Goal: Information Seeking & Learning: Learn about a topic

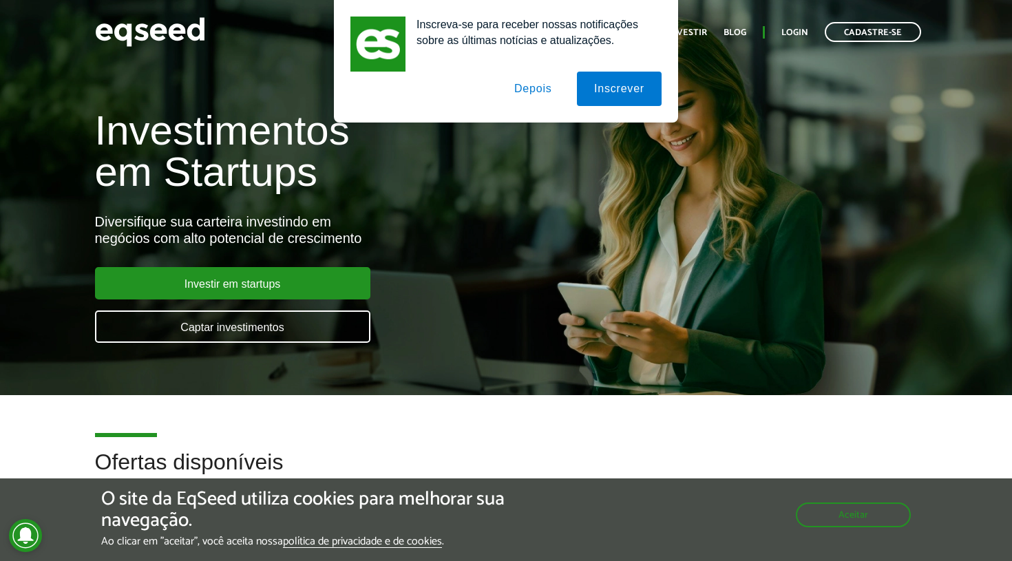
click at [543, 88] on button "Depois" at bounding box center [533, 89] width 72 height 34
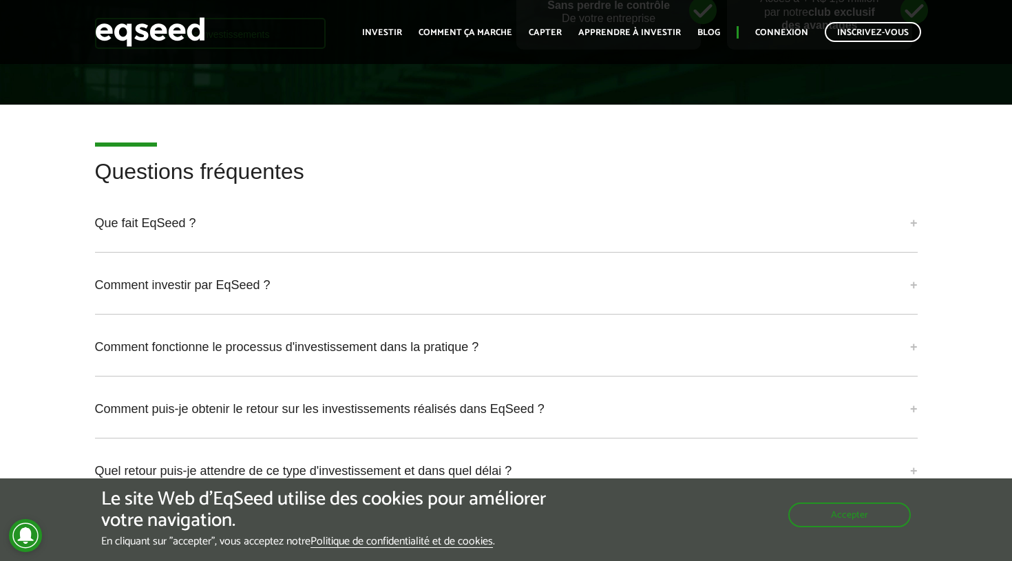
scroll to position [3347, 0]
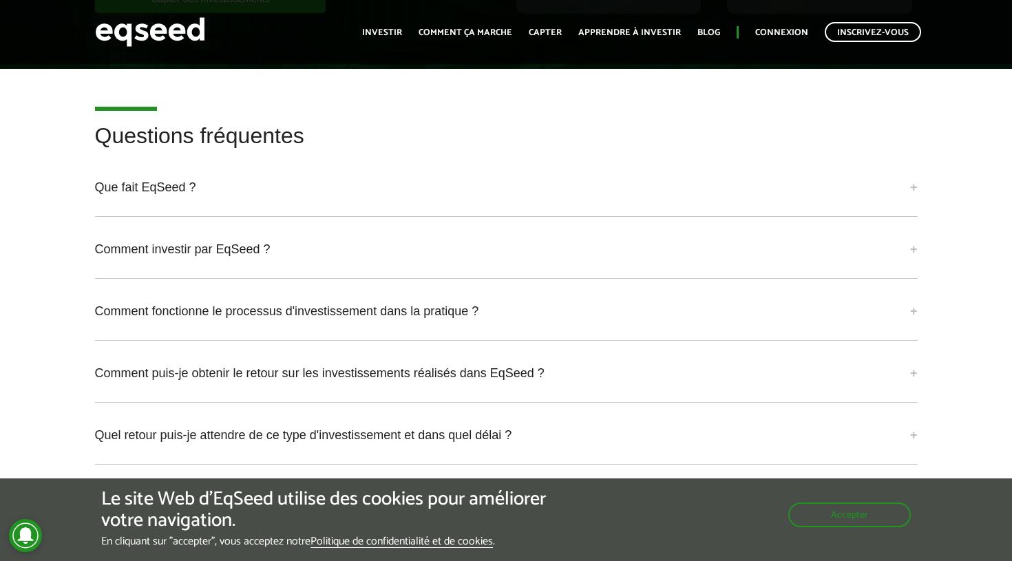
click at [175, 195] on link "Que fait EqSeed ?" at bounding box center [506, 187] width 822 height 37
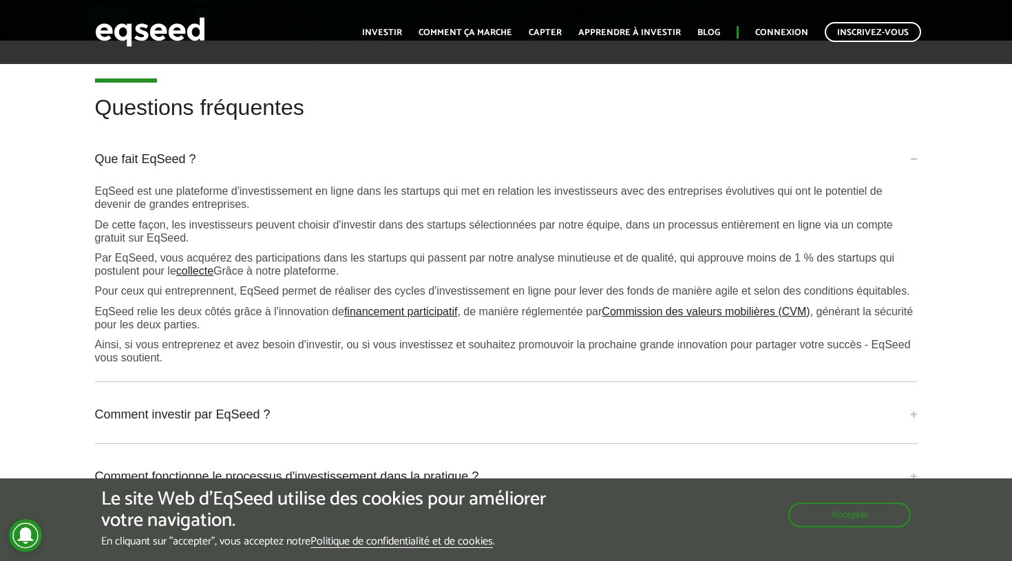
scroll to position [3391, 0]
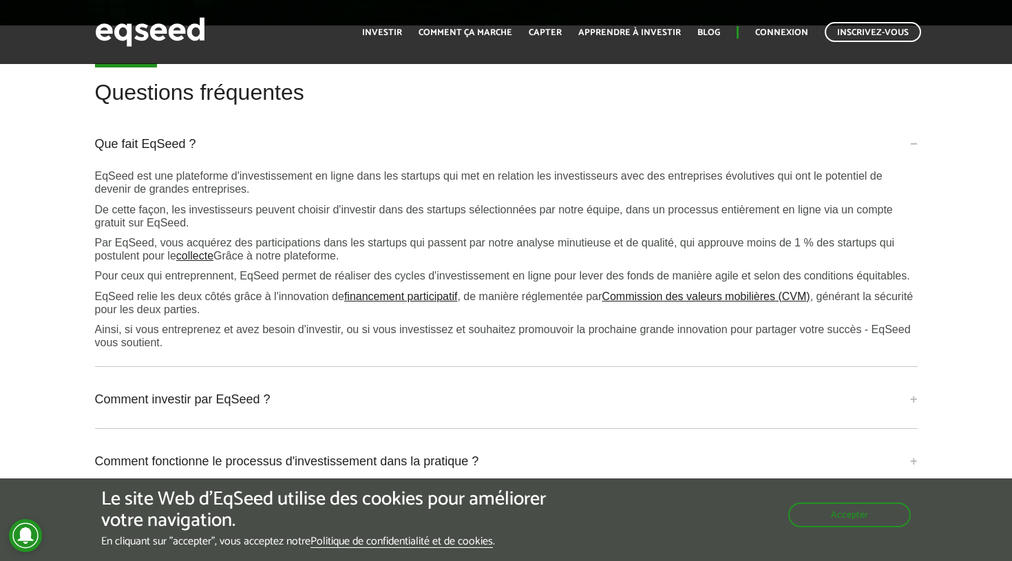
drag, startPoint x: 667, startPoint y: 1, endPoint x: 692, endPoint y: 116, distance: 117.7
click at [692, 116] on h2 "Questions fréquentes" at bounding box center [506, 103] width 822 height 45
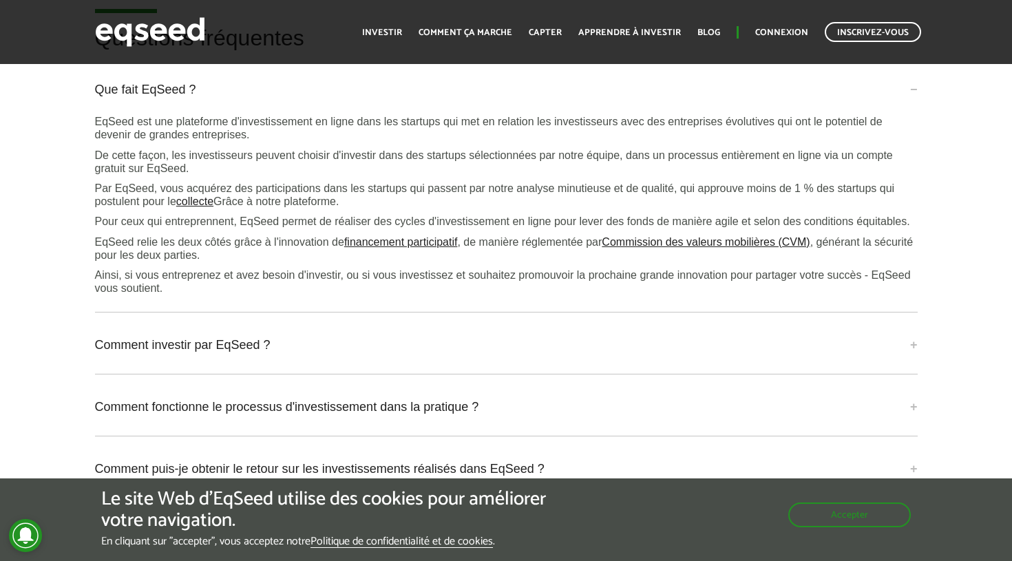
scroll to position [3578, 0]
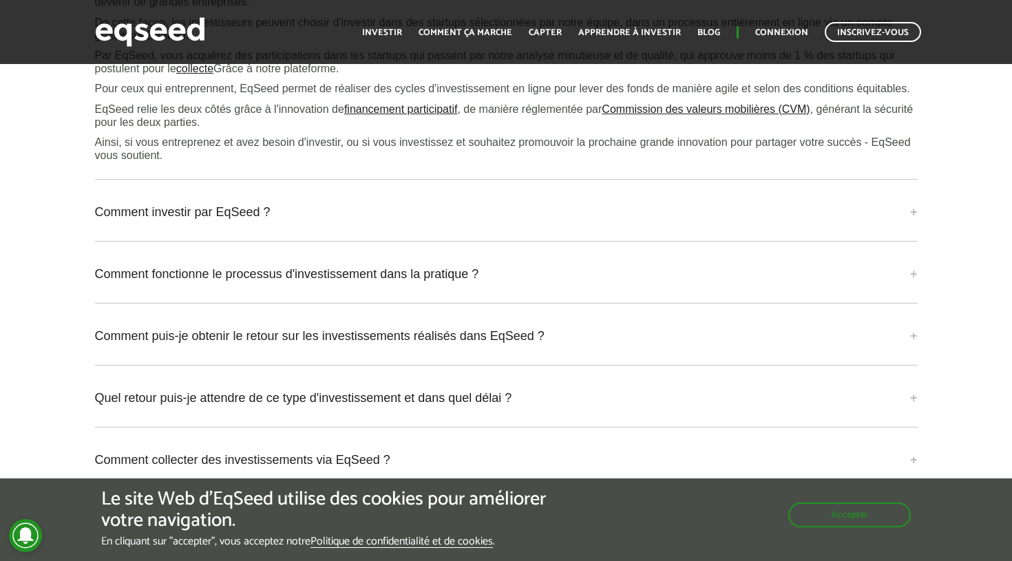
click at [175, 292] on link "Comment fonctionne le processus d'investissement dans la pratique ?" at bounding box center [506, 273] width 822 height 37
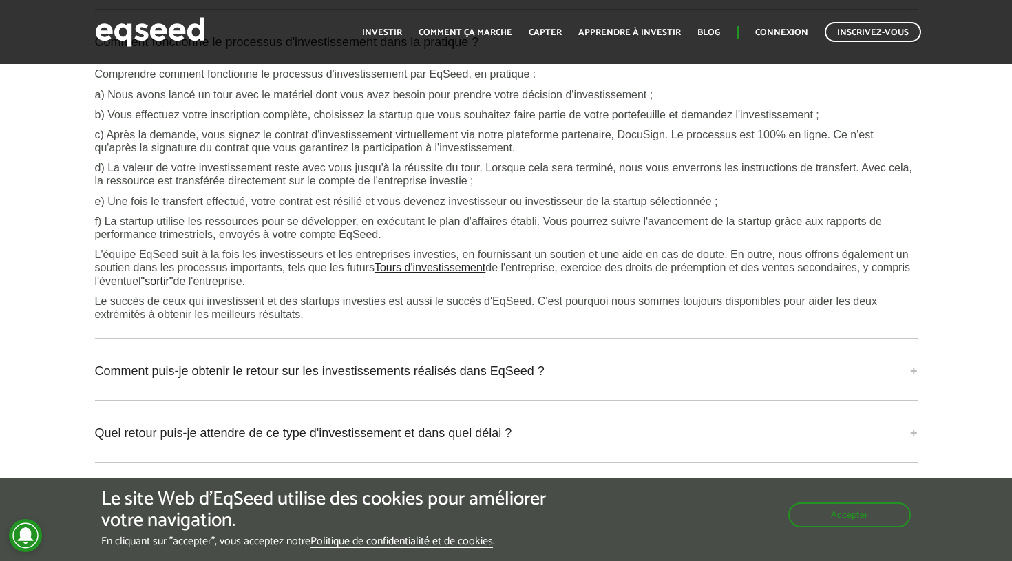
scroll to position [3828, 0]
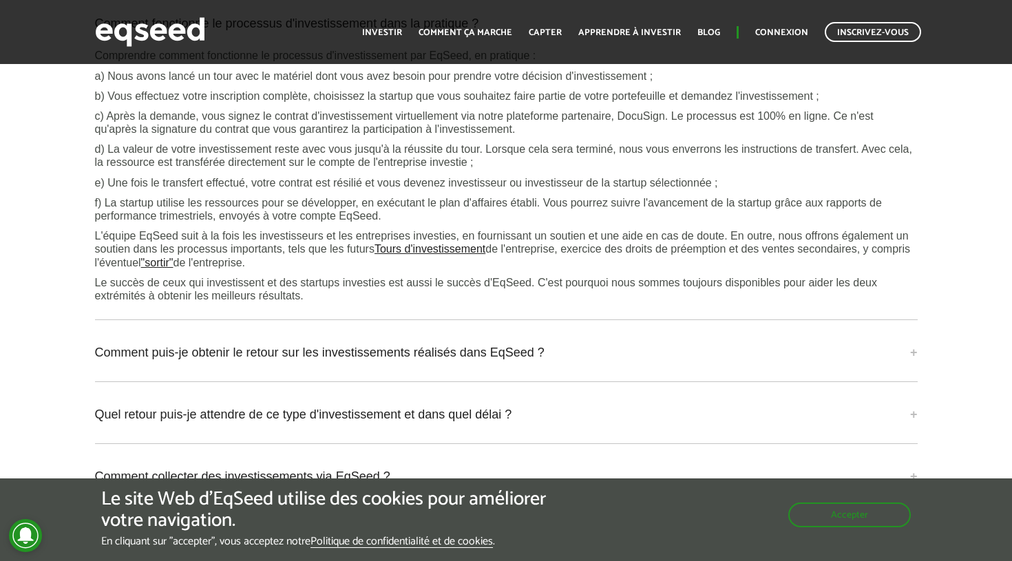
click at [343, 362] on link "Comment puis-je obtenir le retour sur les investissements réalisés dans EqSeed ?" at bounding box center [506, 352] width 822 height 37
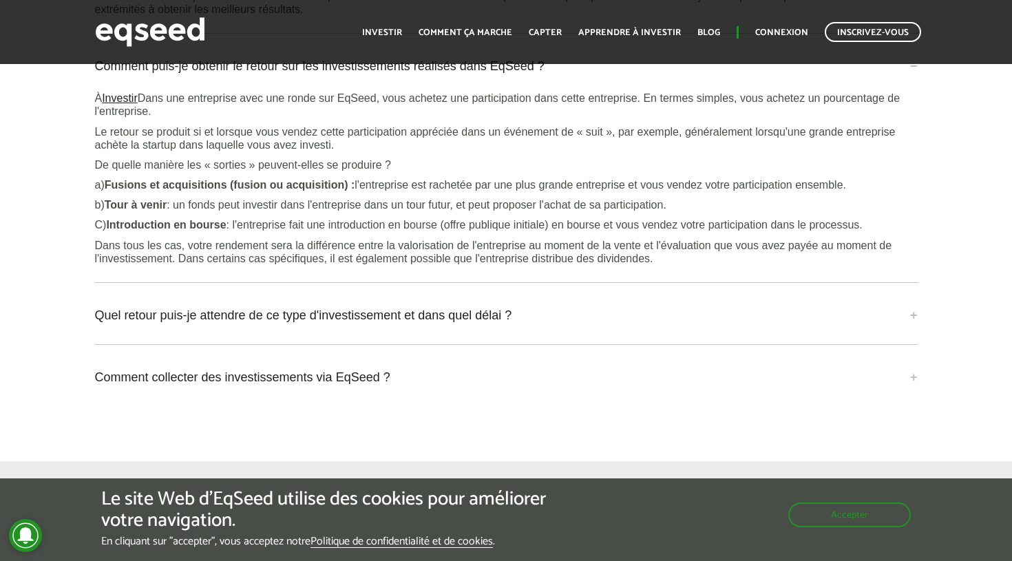
scroll to position [4116, 0]
click at [195, 332] on link "Quel retour puis-je attendre de ce type d'investissement et dans quel délai ?" at bounding box center [506, 313] width 822 height 37
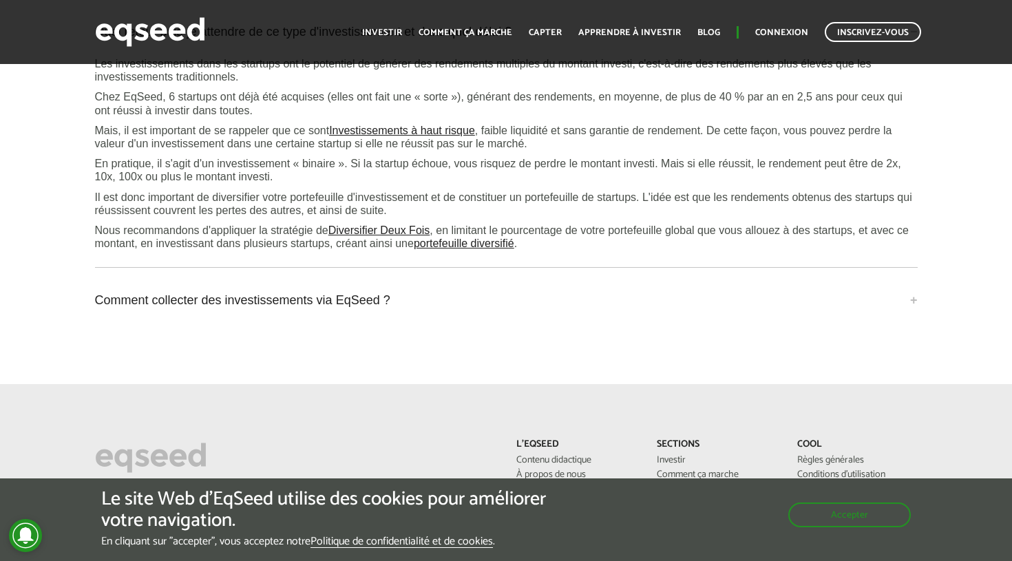
scroll to position [4425, 0]
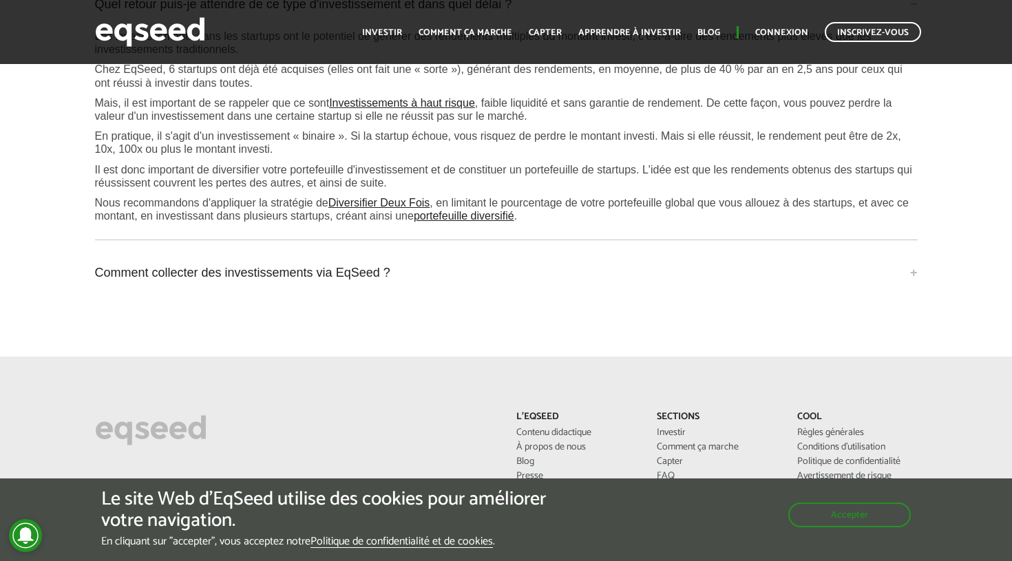
click at [203, 291] on link "Comment collecter des investissements via EqSeed ?" at bounding box center [506, 272] width 822 height 37
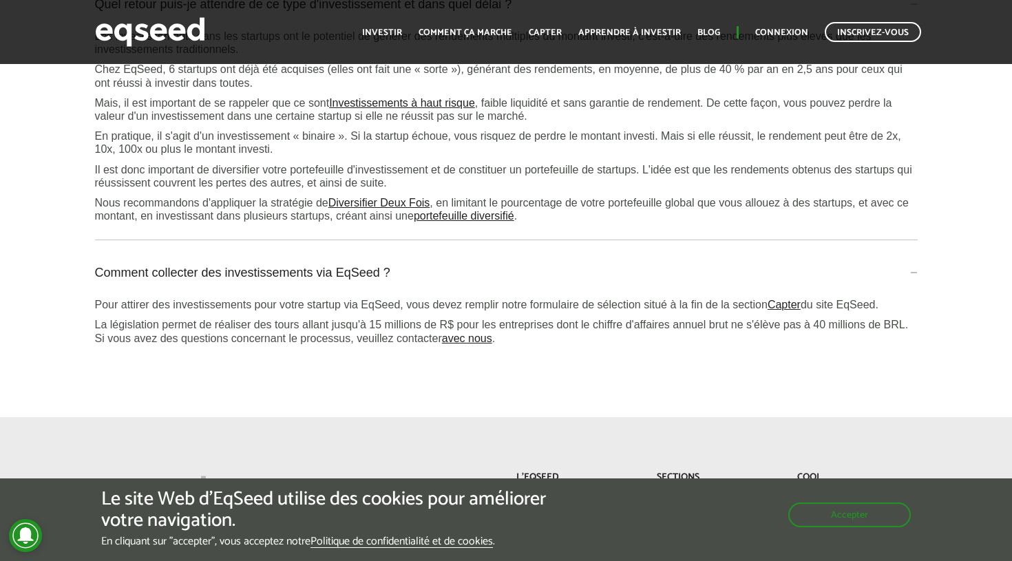
scroll to position [4744, 0]
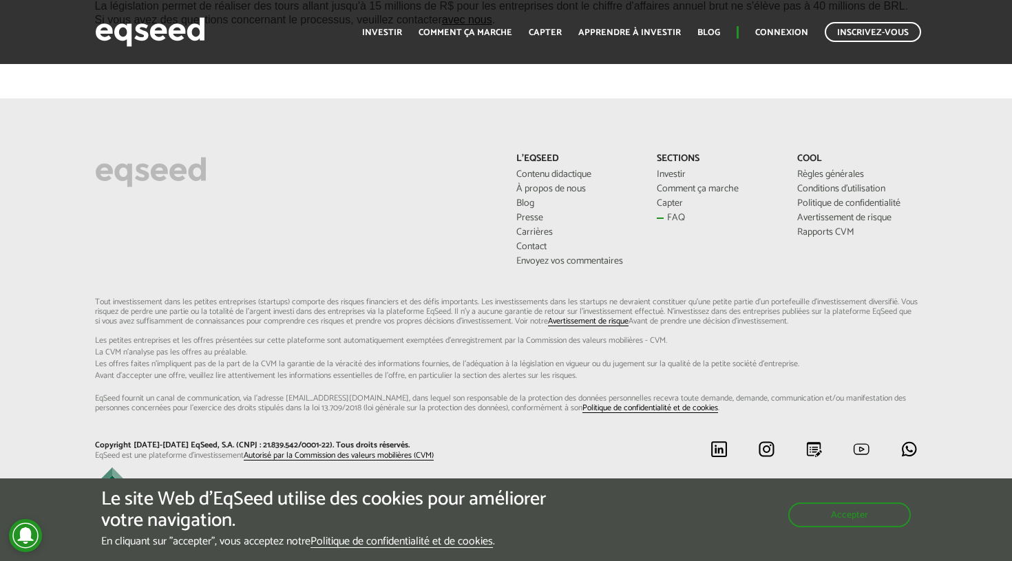
click at [669, 223] on link "FAQ" at bounding box center [716, 218] width 120 height 10
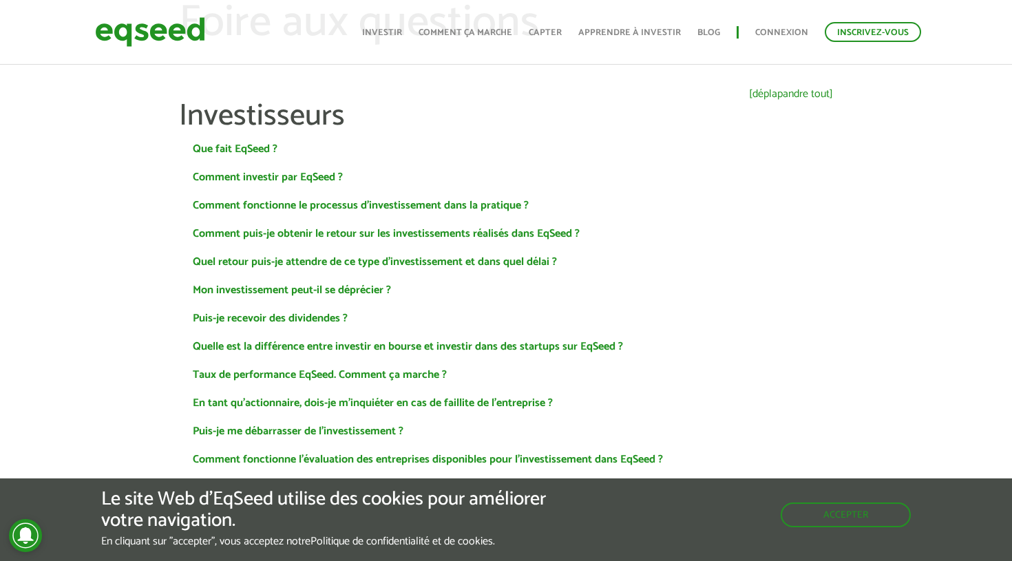
scroll to position [64, 0]
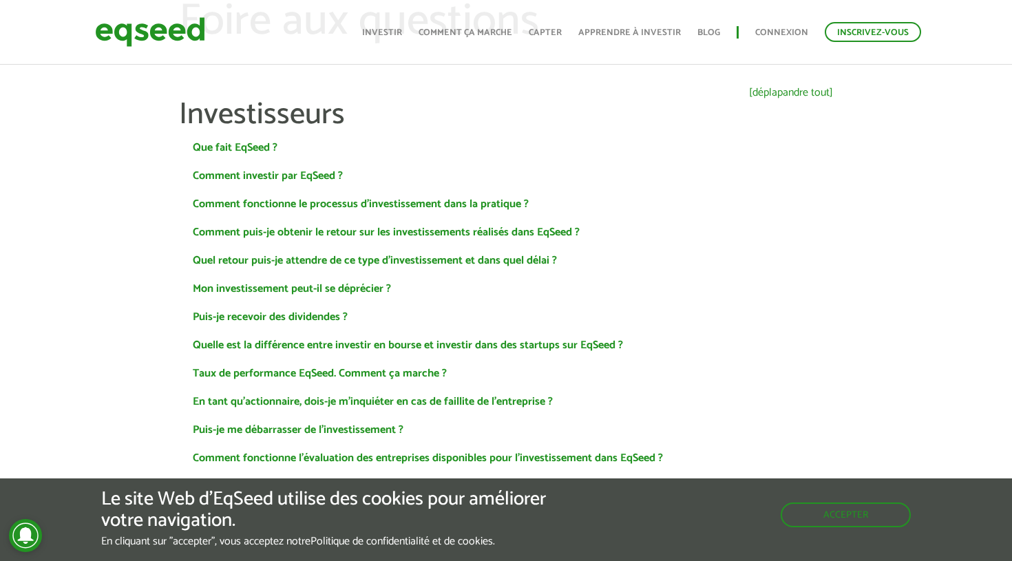
click at [226, 150] on link "Que fait EqSeed ?" at bounding box center [235, 147] width 85 height 11
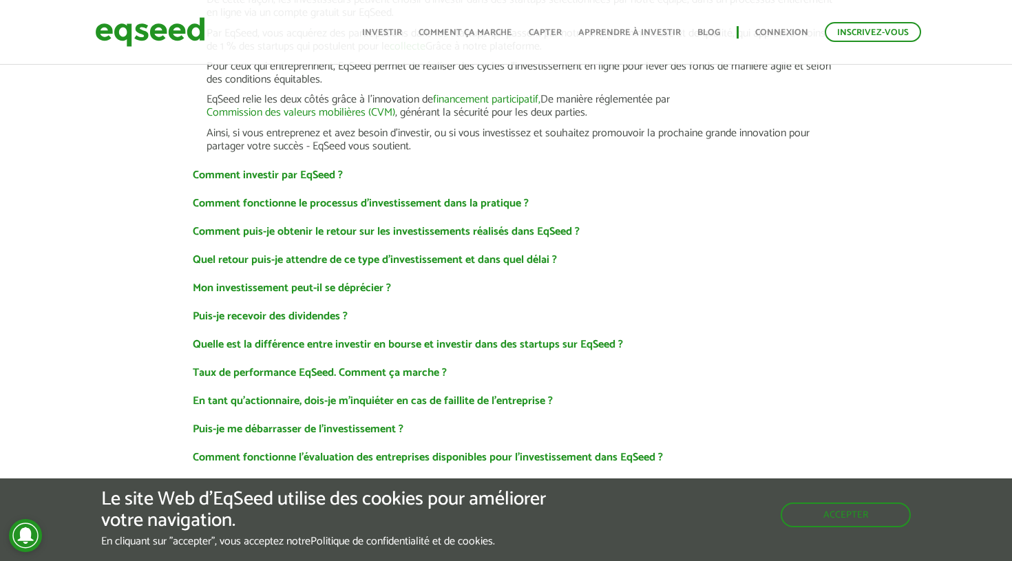
scroll to position [258, 0]
click at [222, 205] on link "Comment fonctionne le processus d'investissement dans la pratique ?" at bounding box center [361, 202] width 336 height 11
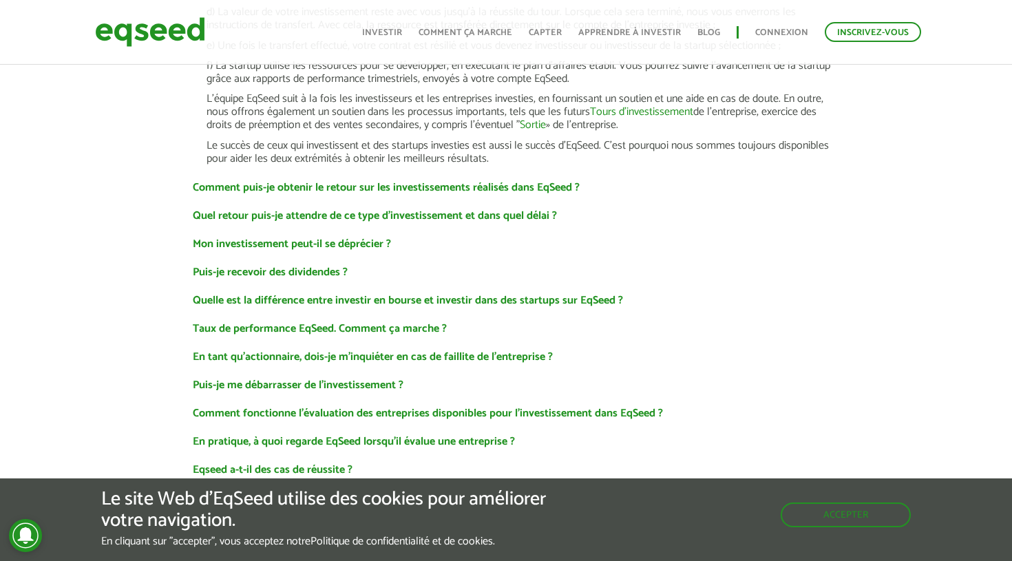
scroll to position [569, 0]
click at [211, 266] on link "Puis-je recevoir des dividendes ?" at bounding box center [270, 271] width 155 height 11
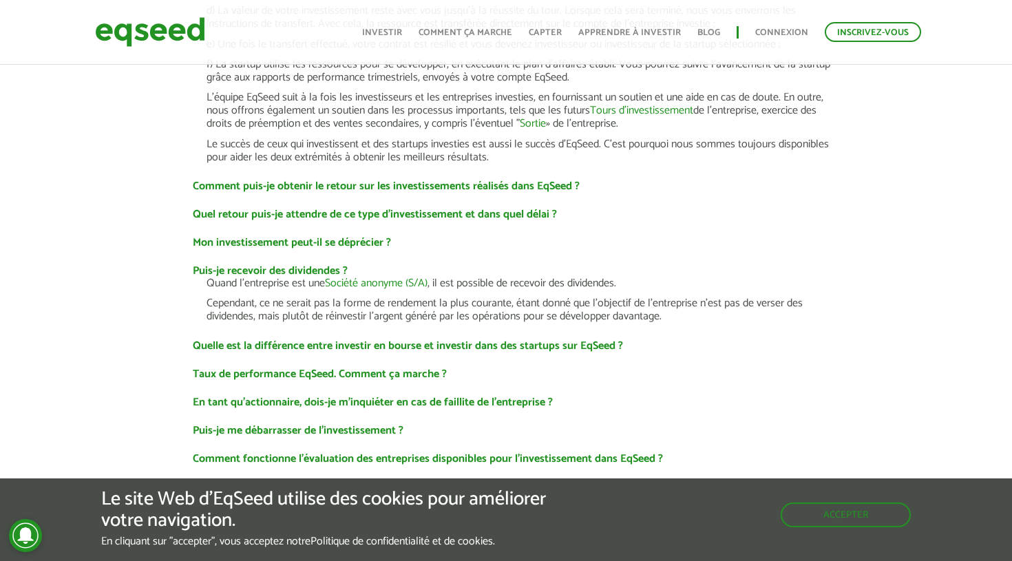
scroll to position [624, 0]
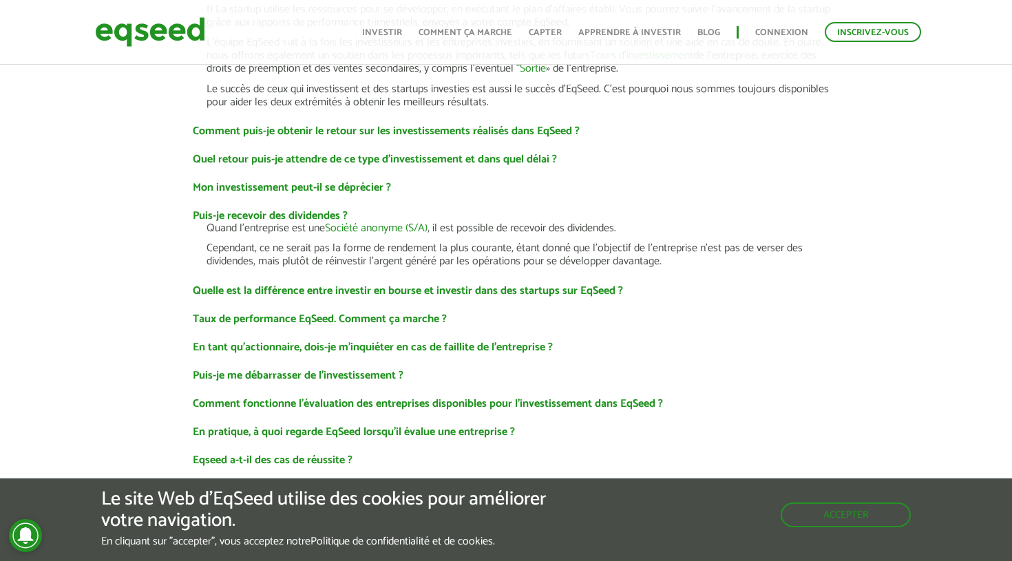
click at [217, 314] on link "Taux de performance EqSeed. Comment ça marche ?" at bounding box center [320, 319] width 254 height 11
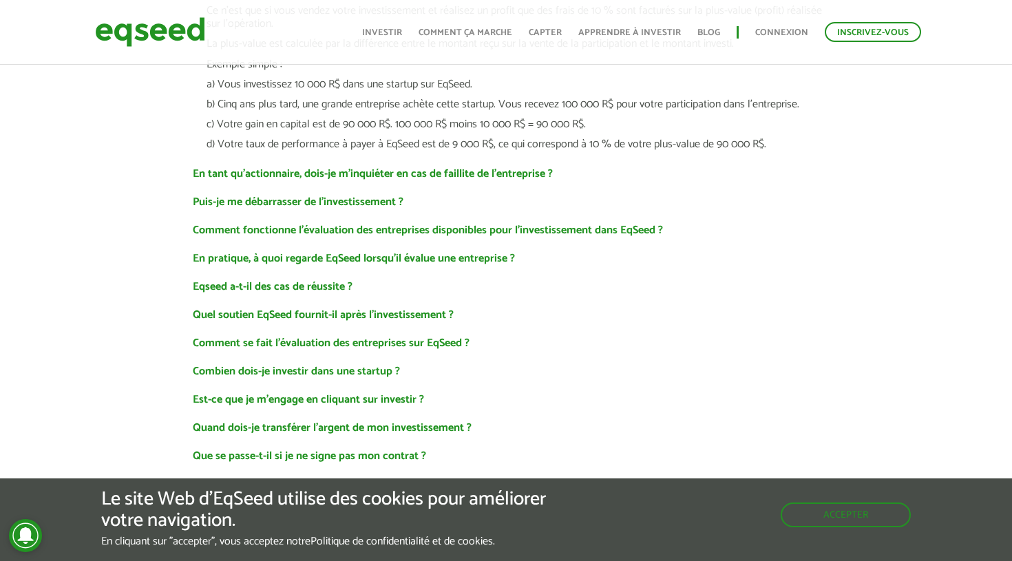
scroll to position [1079, 0]
click at [246, 195] on link "Puis-je me débarrasser de l'investissement ?" at bounding box center [298, 200] width 211 height 11
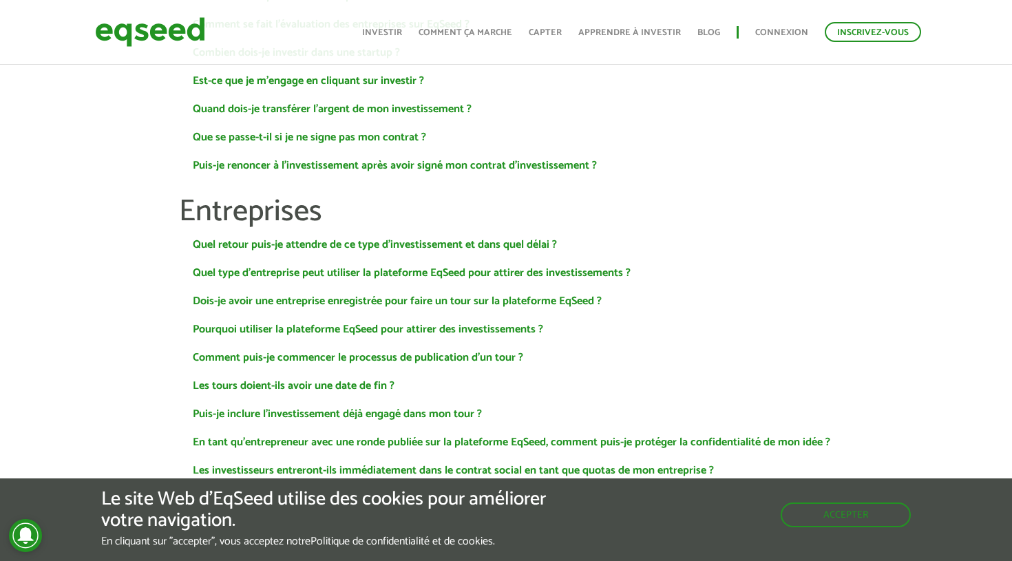
scroll to position [1623, 0]
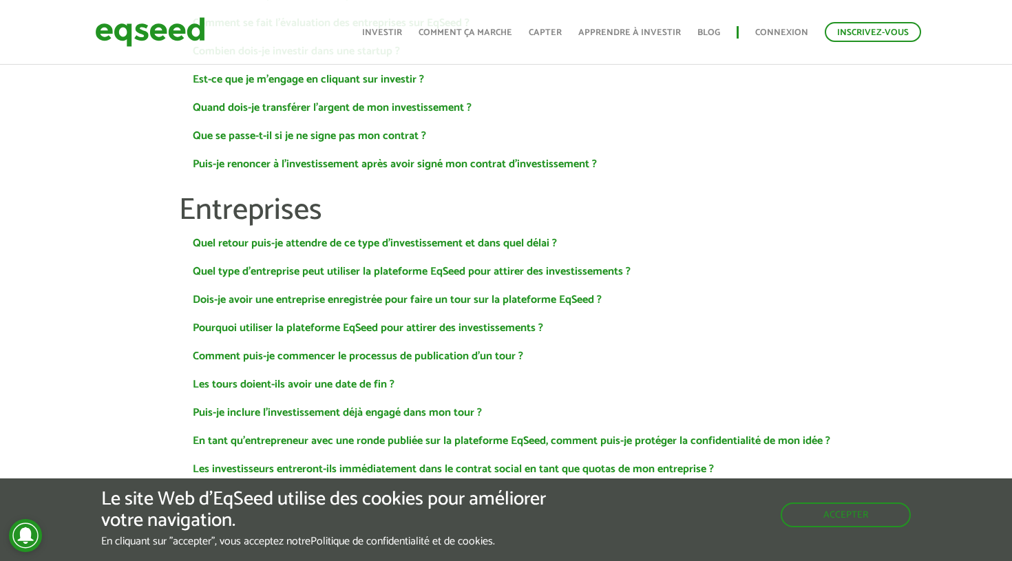
click at [237, 159] on link "Puis-je renoncer à l'investissement après avoir signé mon contrat d'investissem…" at bounding box center [395, 164] width 404 height 11
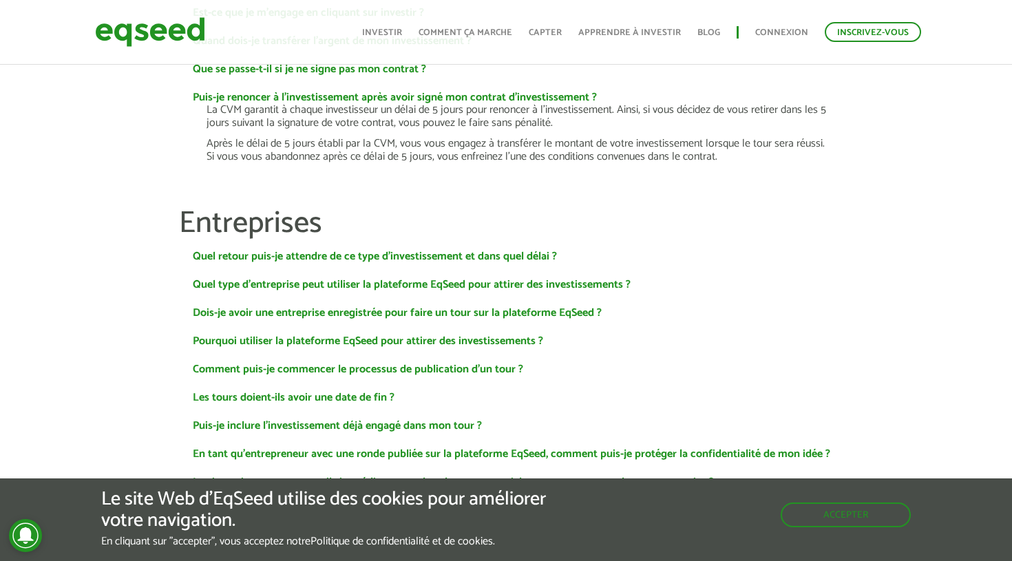
scroll to position [1690, 0]
click at [323, 309] on link "Dois-je avoir une entreprise enregistrée pour faire un tour sur la plateforme E…" at bounding box center [397, 313] width 409 height 11
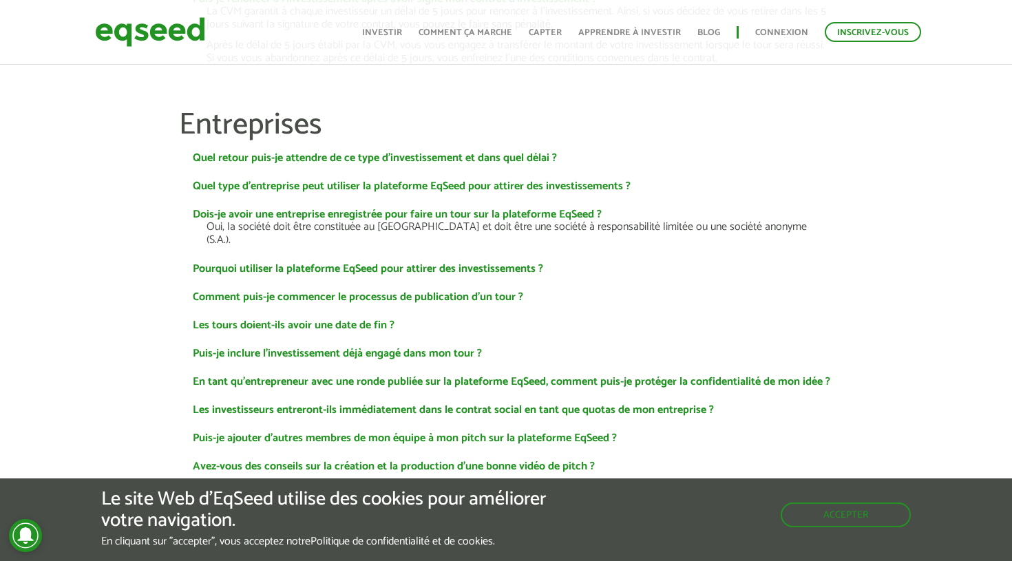
scroll to position [1793, 0]
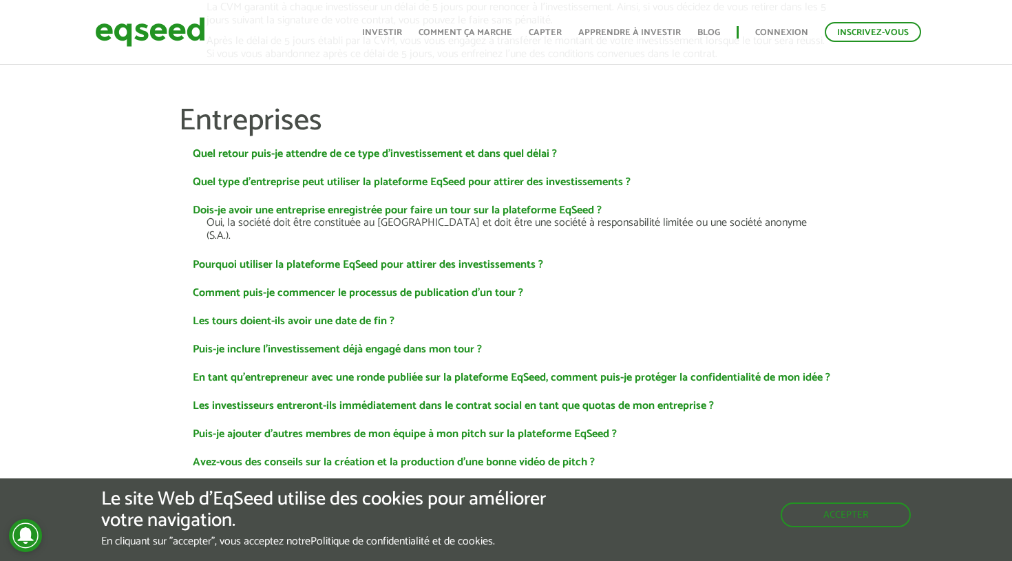
click at [312, 344] on link "Puis-je inclure l'investissement déjà engagé dans mon tour ?" at bounding box center [337, 349] width 289 height 11
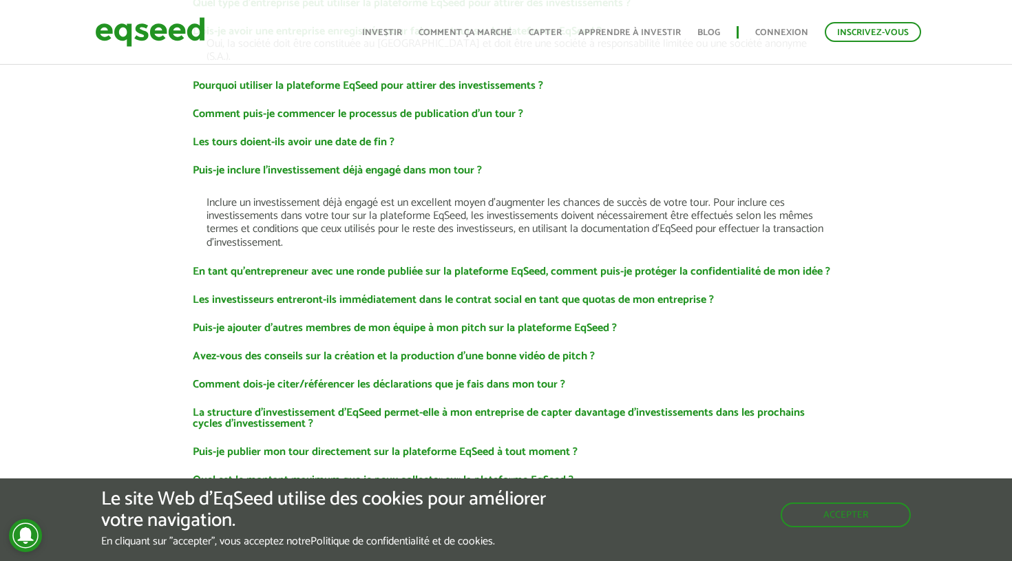
scroll to position [1973, 0]
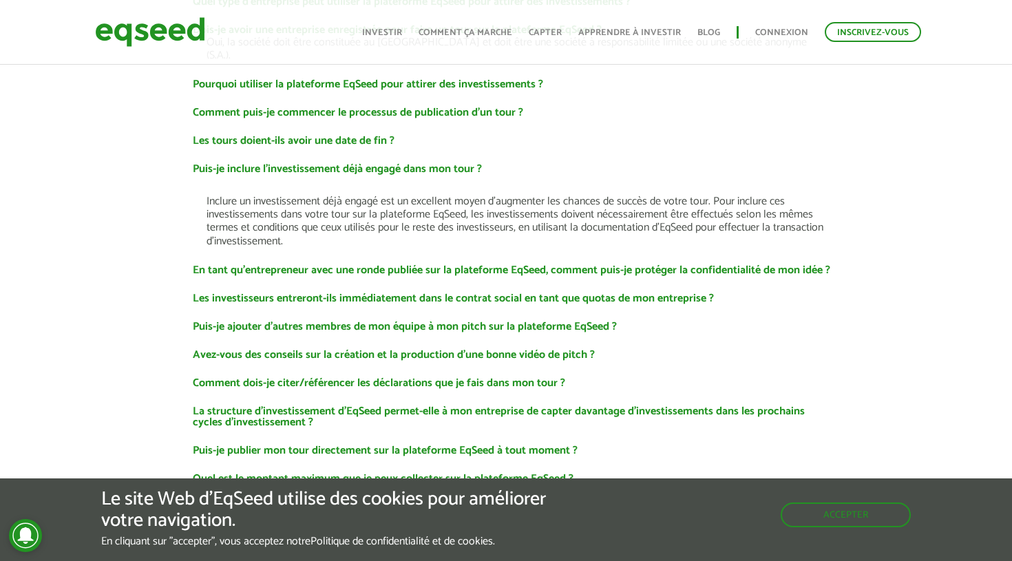
click at [309, 293] on link "Les investisseurs entreront-ils immédiatement dans le contrat social en tant qu…" at bounding box center [453, 298] width 521 height 11
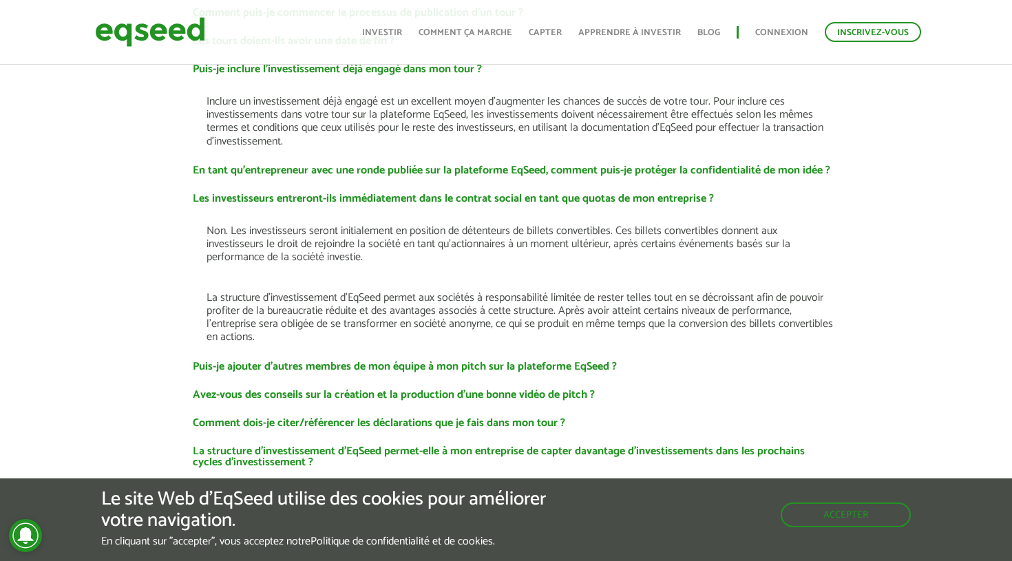
scroll to position [2084, 0]
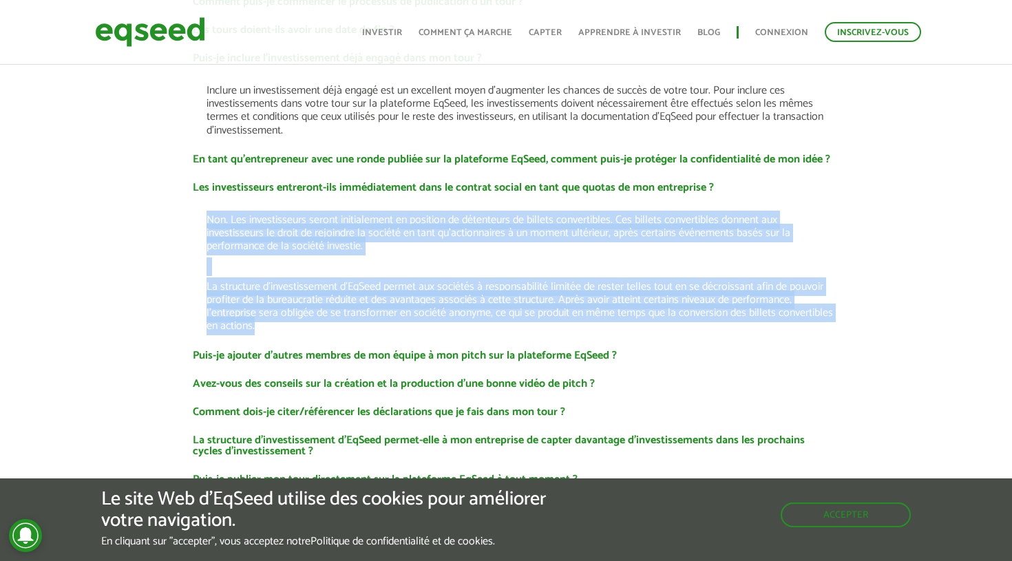
drag, startPoint x: 312, startPoint y: 300, endPoint x: 195, endPoint y: 187, distance: 162.1
click at [195, 193] on div "Non. Les investisseurs seront initialement en position de détenteurs de billets…" at bounding box center [506, 263] width 654 height 140
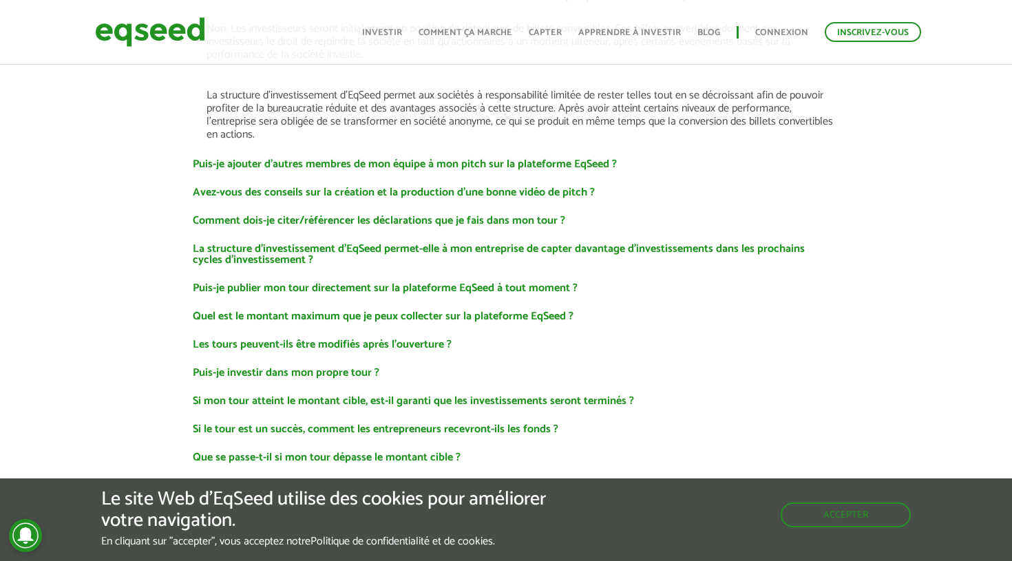
scroll to position [2276, 0]
click at [336, 242] on link "La structure d'investissement d'EqSeed permet-elle à mon entreprise de capter d…" at bounding box center [513, 253] width 640 height 22
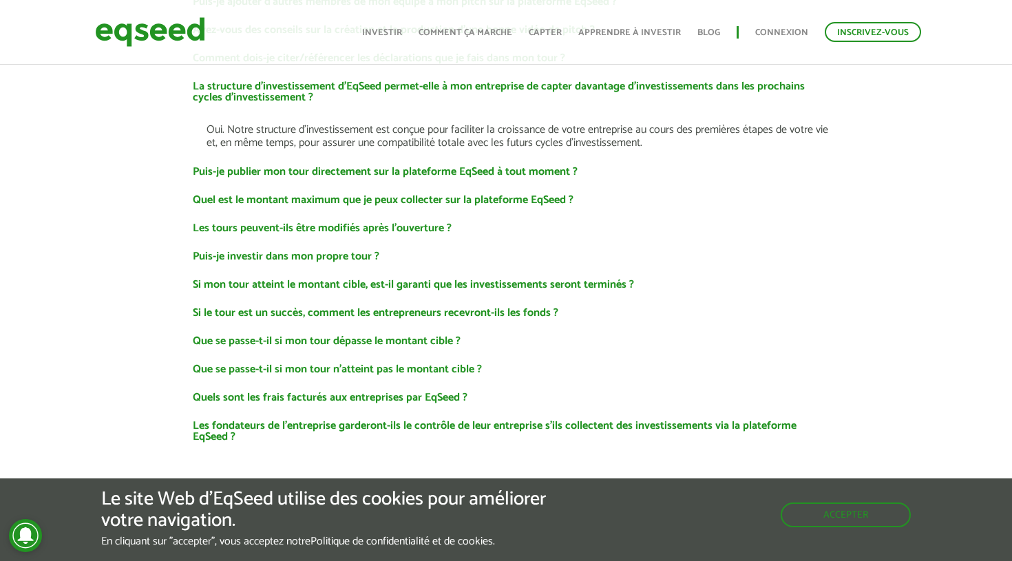
scroll to position [2450, 0]
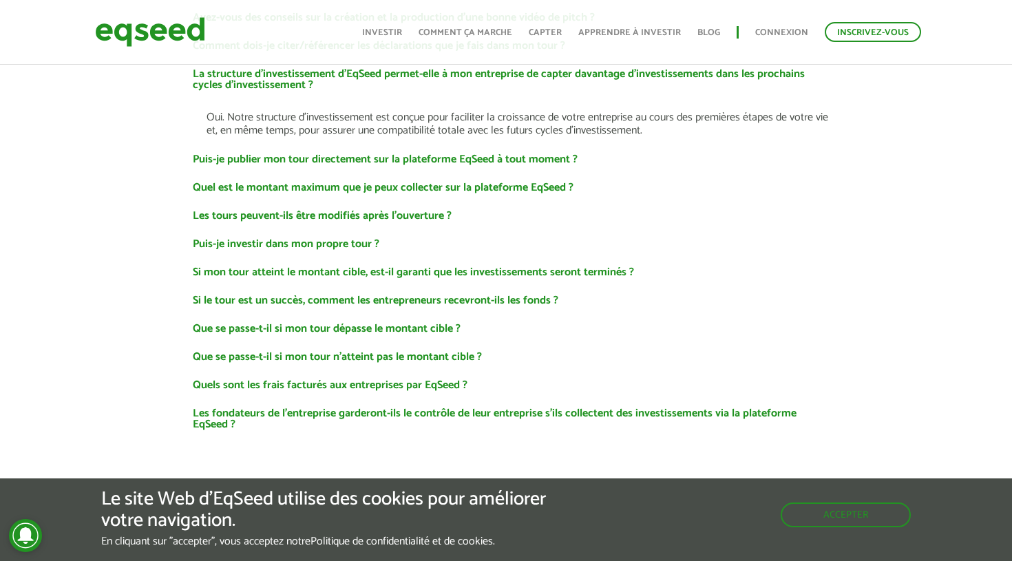
click at [292, 239] on link "Puis-je investir dans mon propre tour ?" at bounding box center [286, 244] width 186 height 11
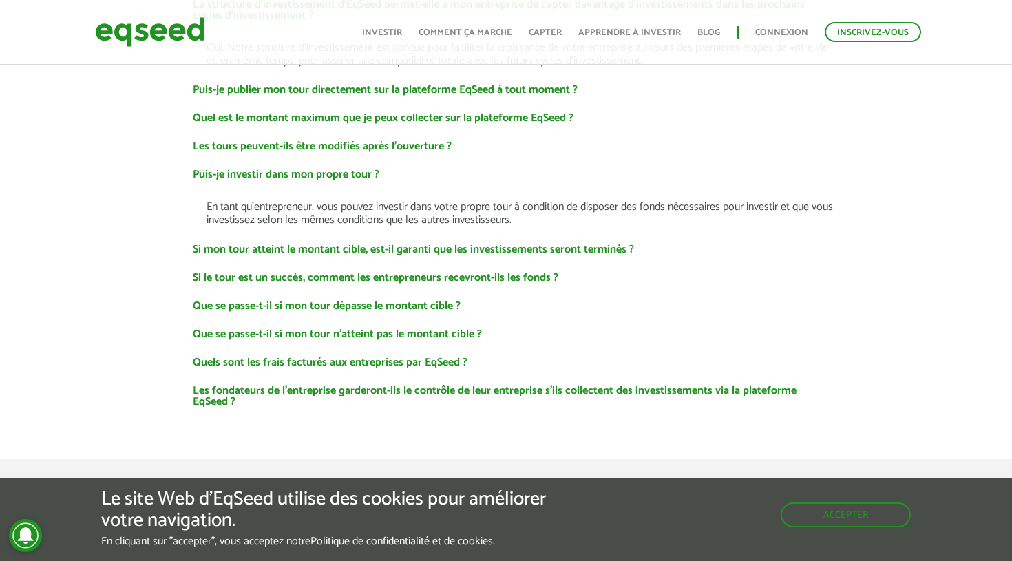
scroll to position [2521, 0]
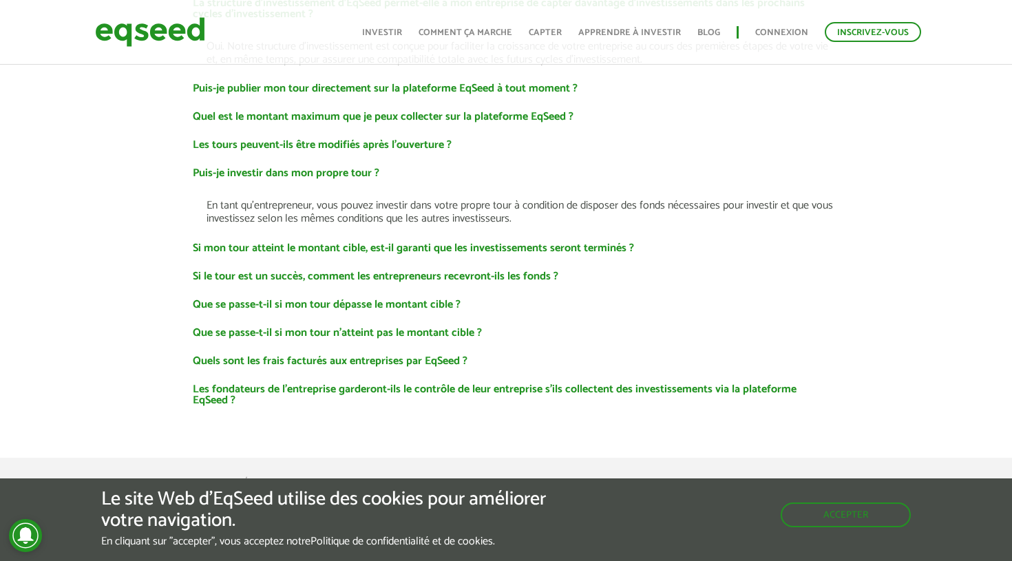
click at [348, 271] on link "Si le tour est un succès, comment les entrepreneurs recevront-ils les fonds ?" at bounding box center [375, 276] width 365 height 11
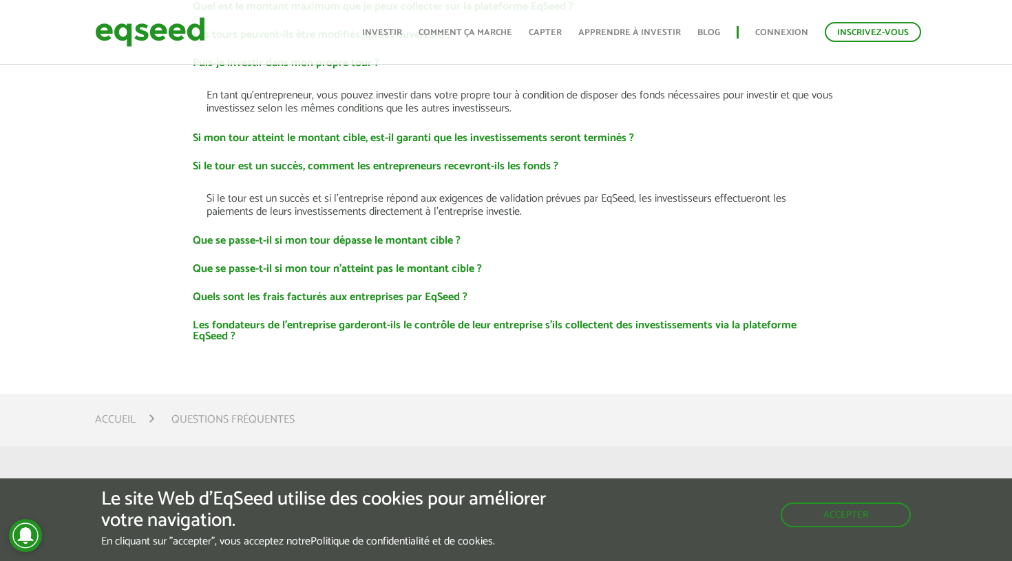
scroll to position [2631, 0]
click at [288, 291] on link "Quels sont les frais facturés aux entreprises par EqSeed ?" at bounding box center [330, 296] width 275 height 11
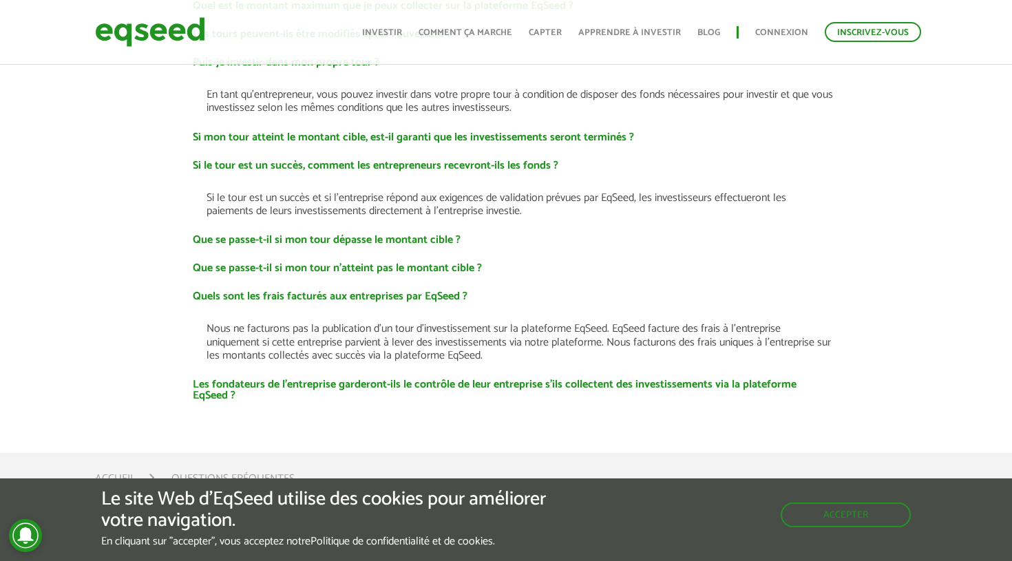
click at [473, 331] on p "Nous ne facturons pas la publication d'un tour d'investissement sur la platefor…" at bounding box center [519, 342] width 626 height 40
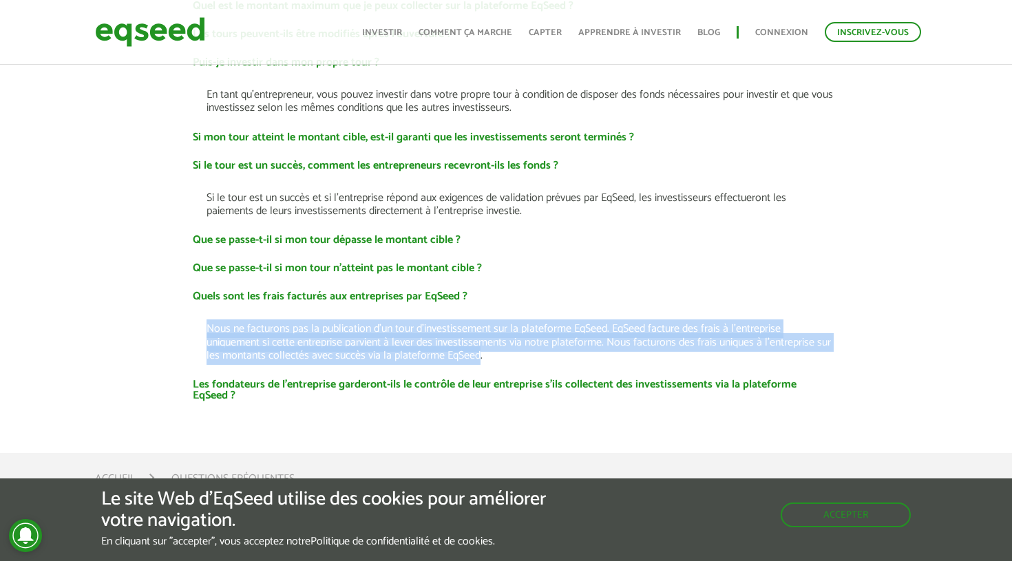
drag, startPoint x: 495, startPoint y: 327, endPoint x: 206, endPoint y: 304, distance: 289.2
click at [206, 322] on p "Nous ne facturons pas la publication d'un tour d'investissement sur la platefor…" at bounding box center [519, 342] width 626 height 40
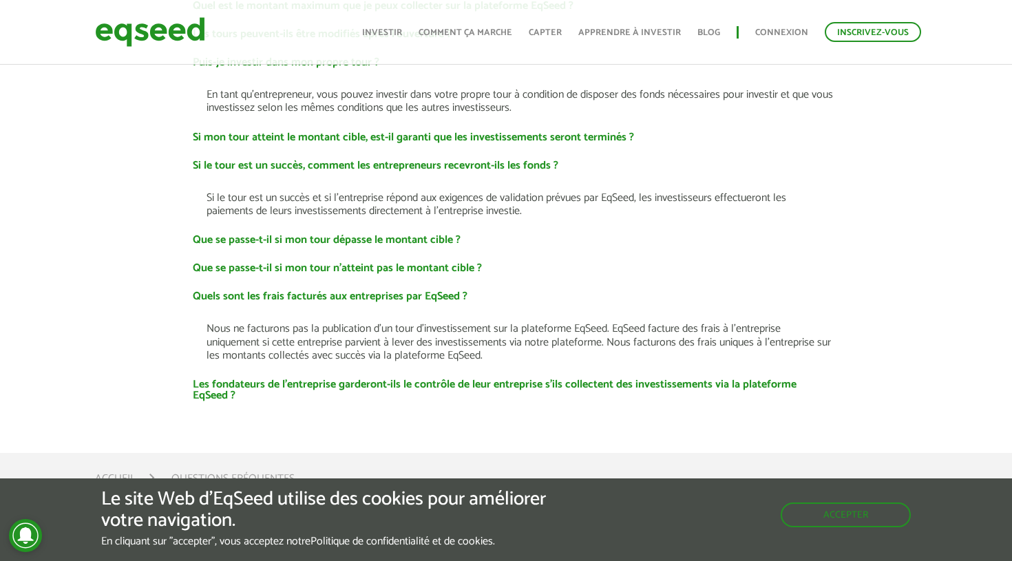
click at [227, 322] on p "Nous ne facturons pas la publication d'un tour d'investissement sur la platefor…" at bounding box center [519, 342] width 626 height 40
click at [487, 379] on link "Les fondateurs de l'entreprise garderont-ils le contrôle de leur entreprise s'i…" at bounding box center [513, 390] width 640 height 22
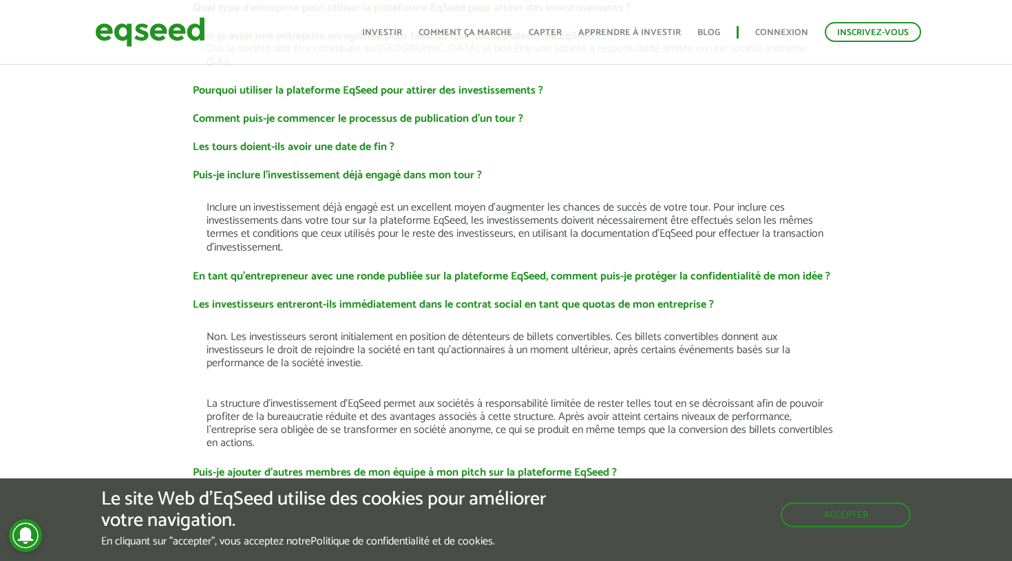
scroll to position [1968, 0]
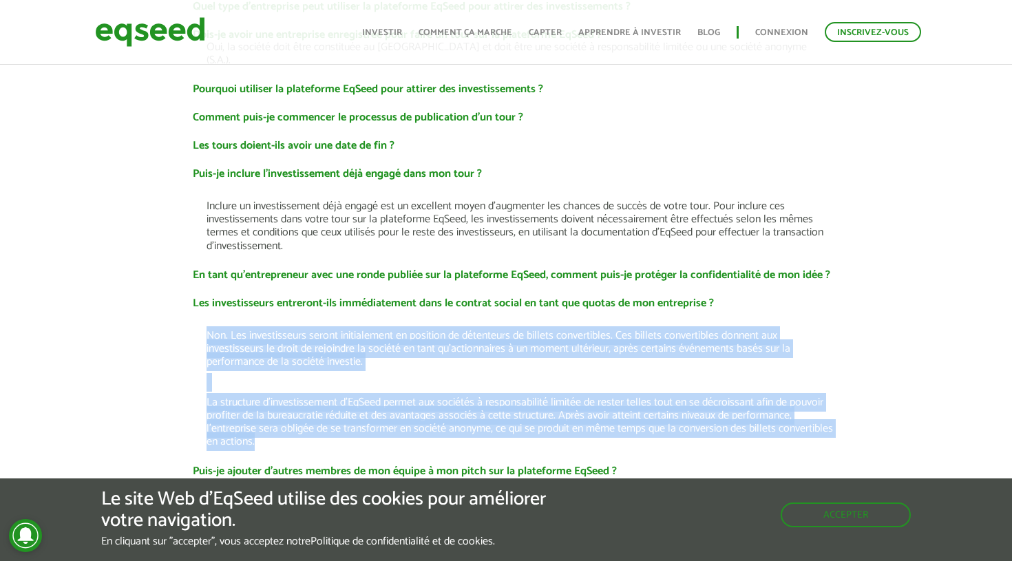
drag, startPoint x: 325, startPoint y: 422, endPoint x: 204, endPoint y: 308, distance: 166.5
click at [204, 309] on div "Non. Les investisseurs seront initialement en position de détenteurs de billets…" at bounding box center [506, 379] width 654 height 140
copy div "Non. Les investisseurs seront initialement en position de détenteurs de billets…"
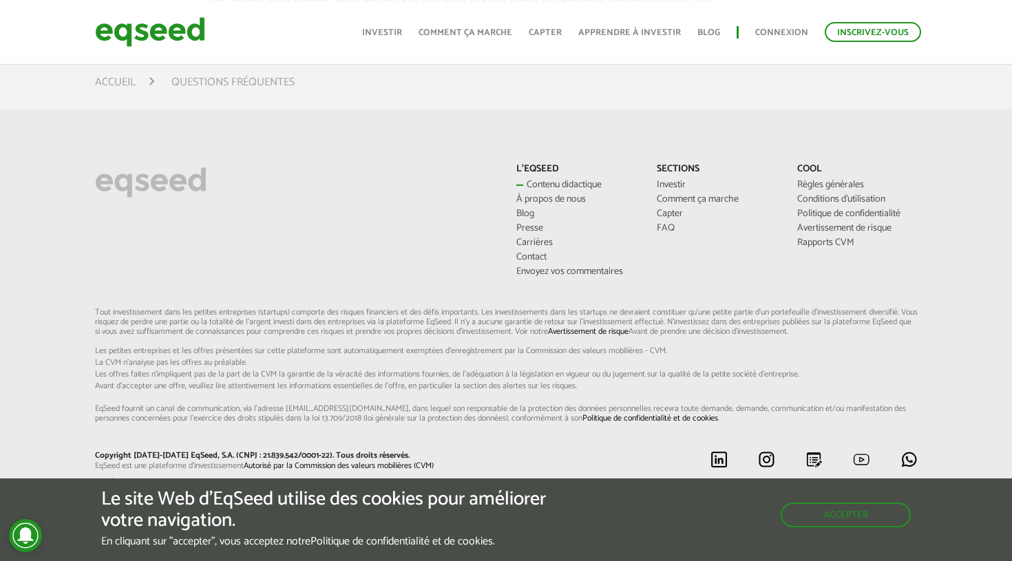
scroll to position [3274, 0]
click at [669, 195] on link "Comment ça marche" at bounding box center [716, 200] width 120 height 10
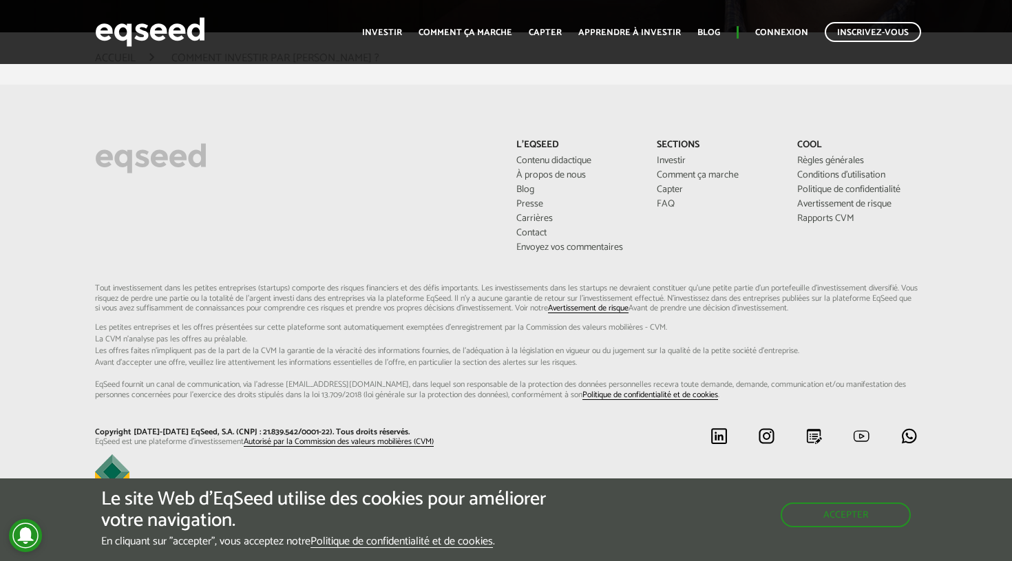
scroll to position [3630, 0]
click at [683, 171] on link "Comment ça marche" at bounding box center [716, 176] width 120 height 10
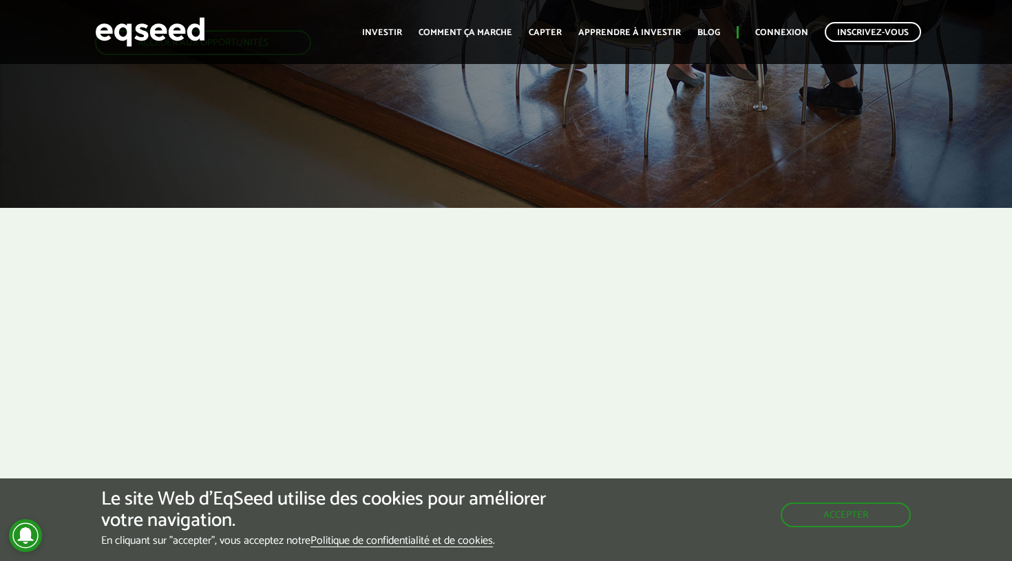
scroll to position [464, 0]
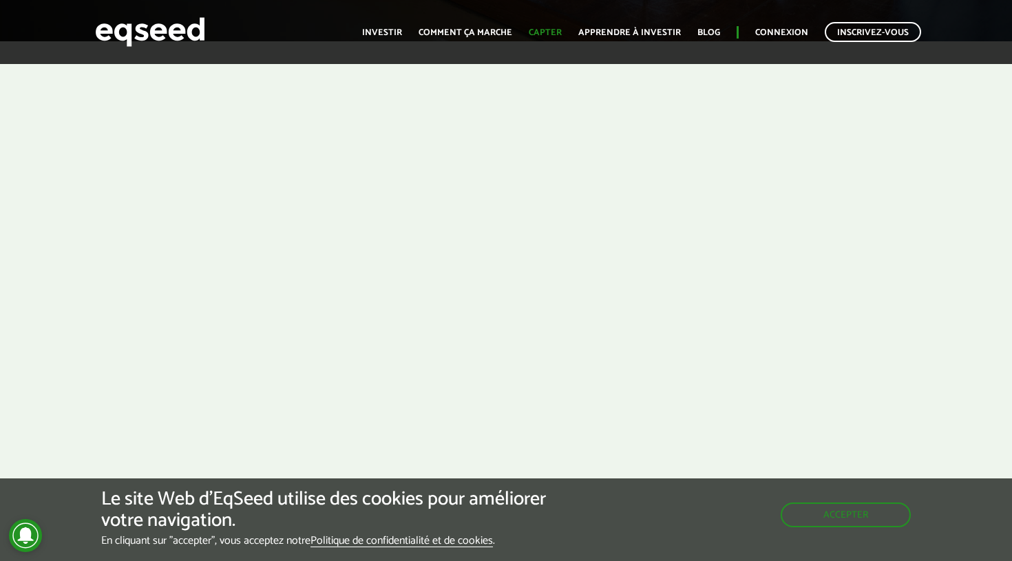
click at [544, 30] on link "CAPTER" at bounding box center [544, 32] width 33 height 9
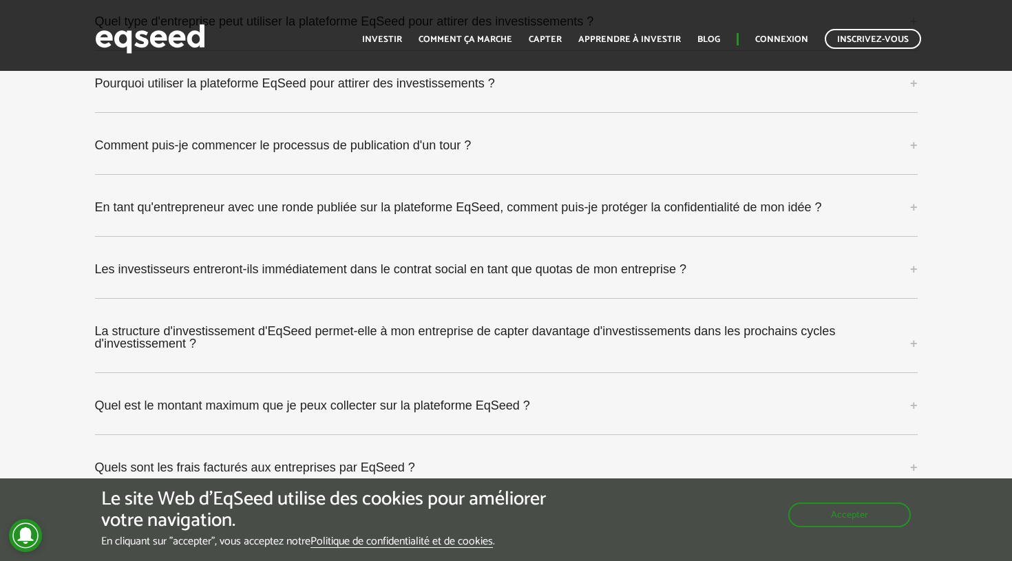
scroll to position [3708, 0]
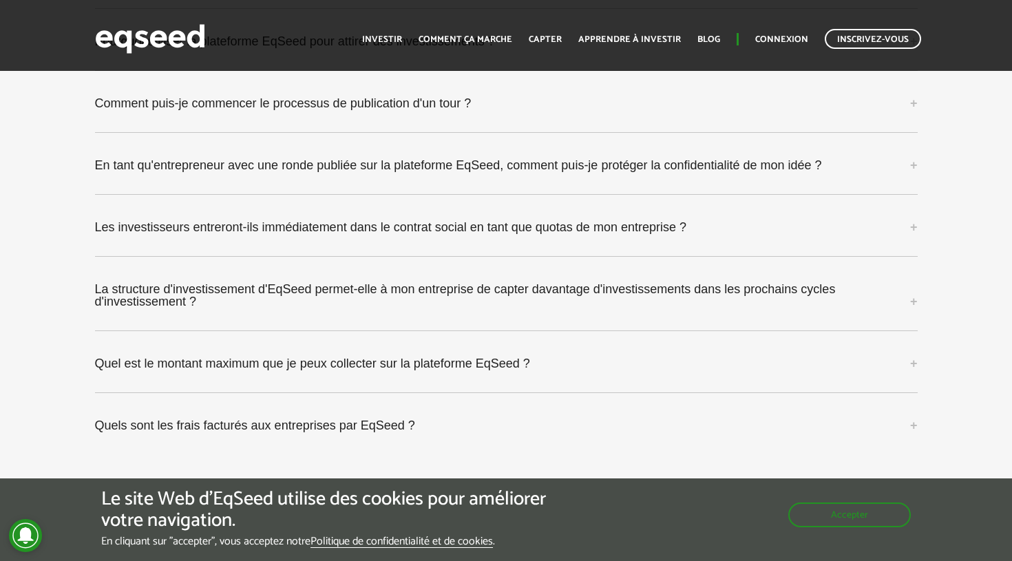
click at [261, 244] on link "Les investisseurs entreront-ils immédiatement dans le contrat social en tant qu…" at bounding box center [506, 227] width 822 height 37
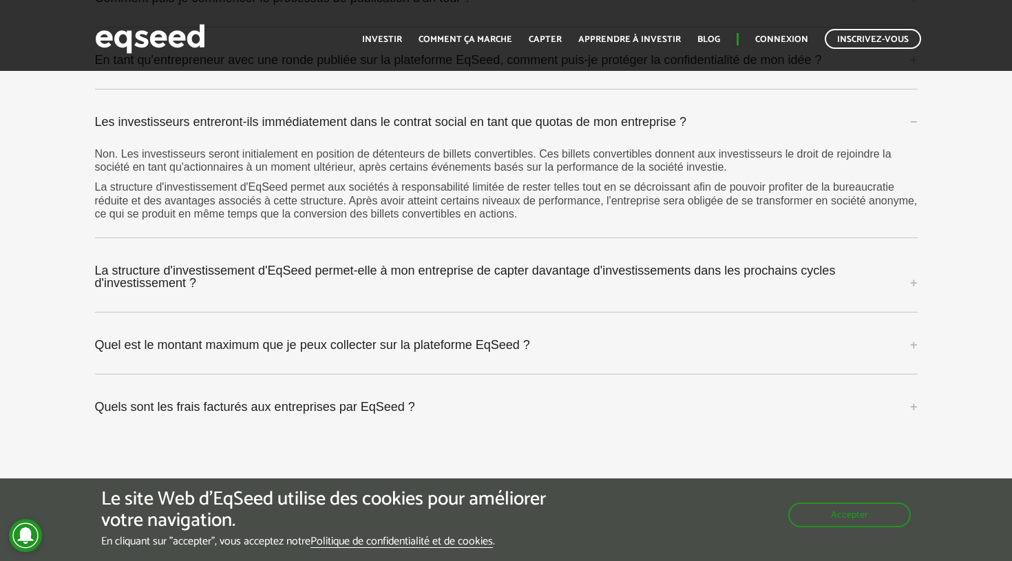
scroll to position [3816, 0]
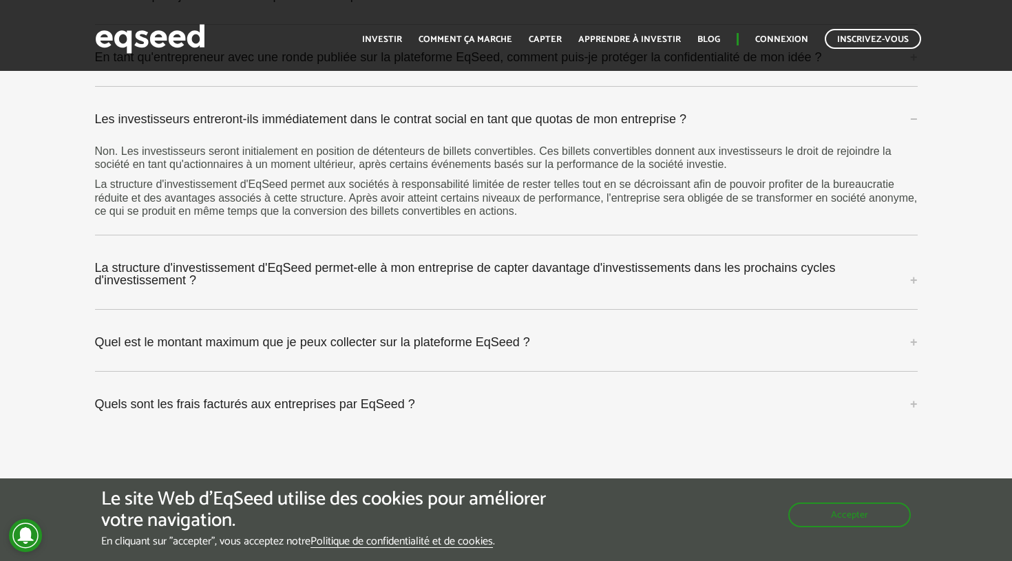
click at [433, 279] on link "La structure d'investissement d'EqSeed permet-elle à mon entreprise de capter d…" at bounding box center [506, 274] width 822 height 50
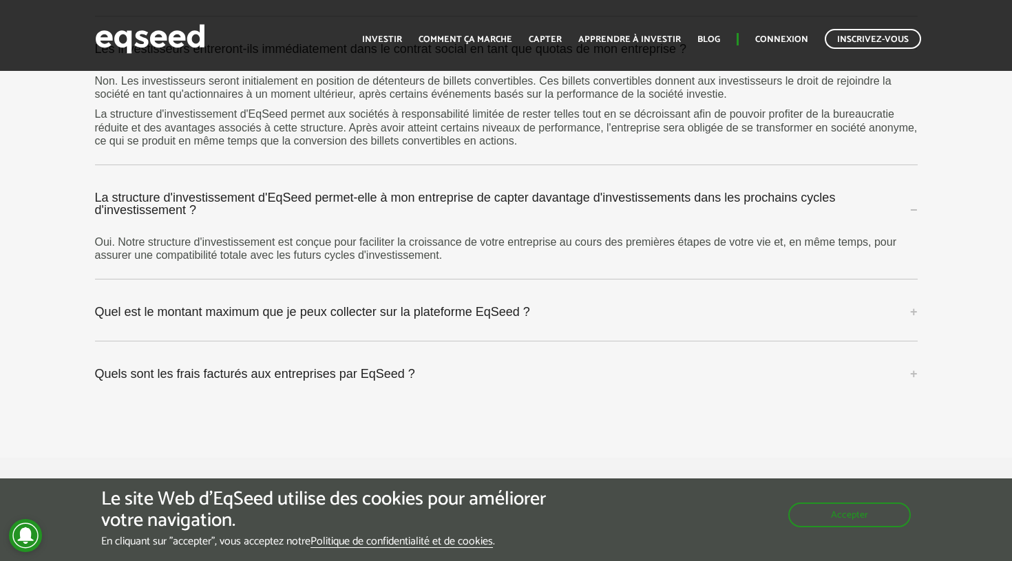
scroll to position [3951, 0]
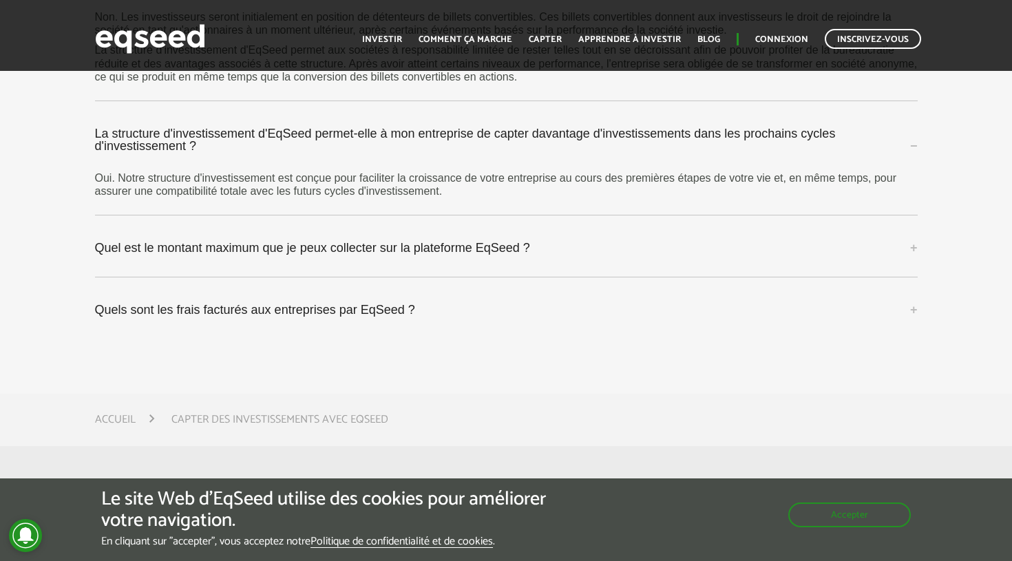
click at [381, 312] on link "Quels sont les frais facturés aux entreprises par EqSeed ?" at bounding box center [506, 309] width 822 height 37
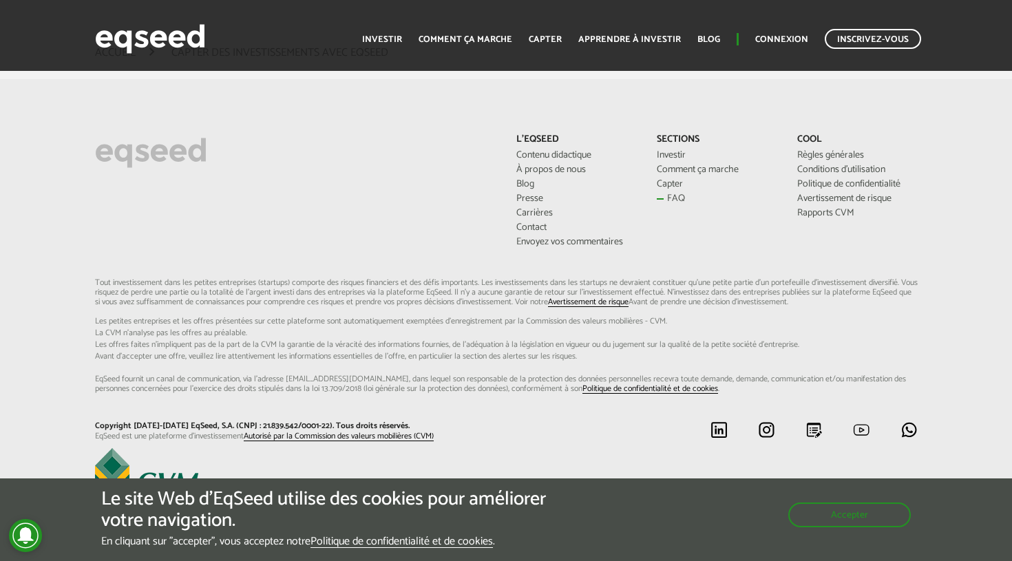
scroll to position [4362, 0]
click at [659, 201] on link "FAQ" at bounding box center [716, 199] width 120 height 10
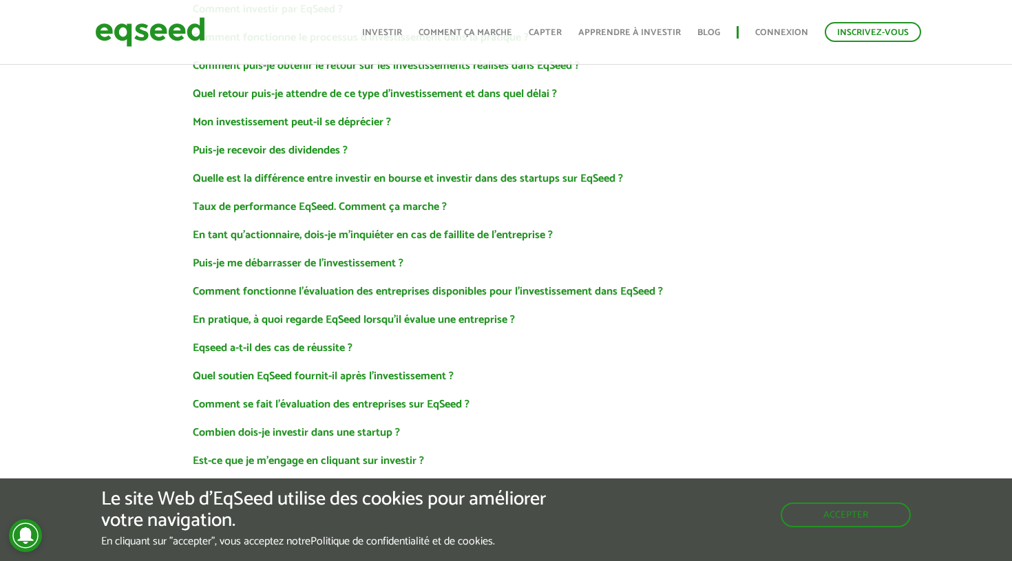
scroll to position [227, 0]
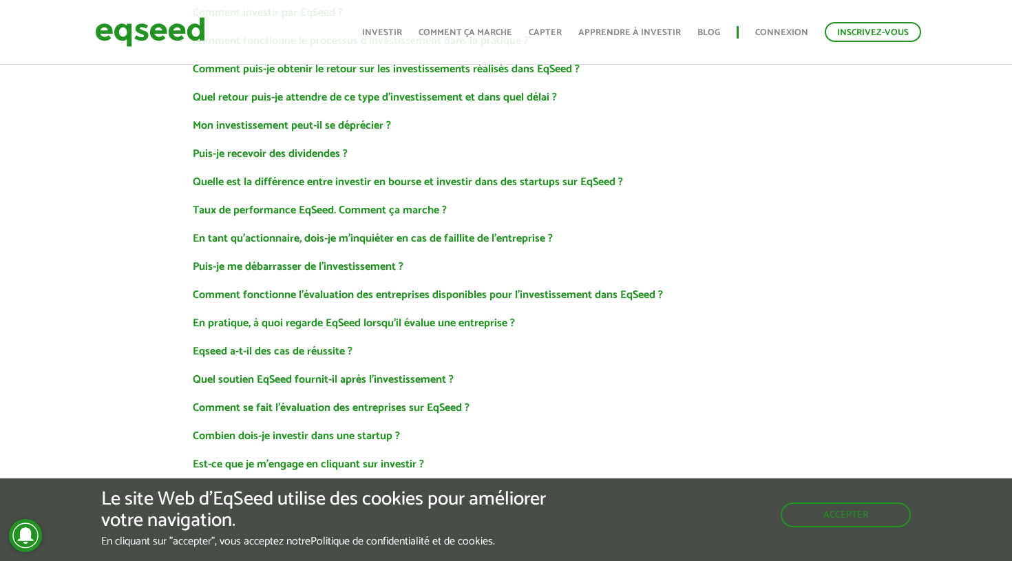
click at [286, 210] on link "Taux de performance EqSeed. Comment ça marche ?" at bounding box center [320, 210] width 254 height 11
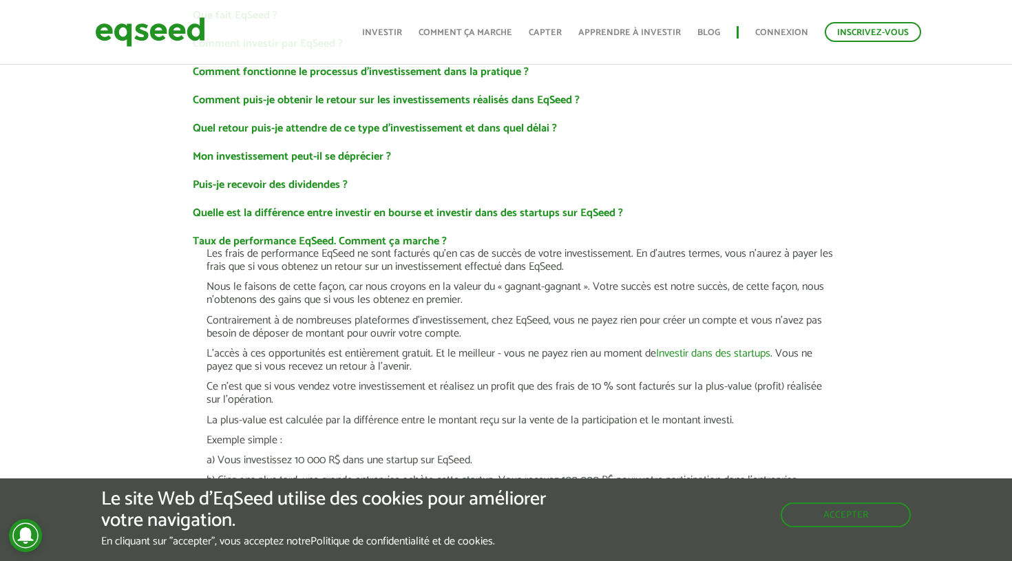
scroll to position [191, 0]
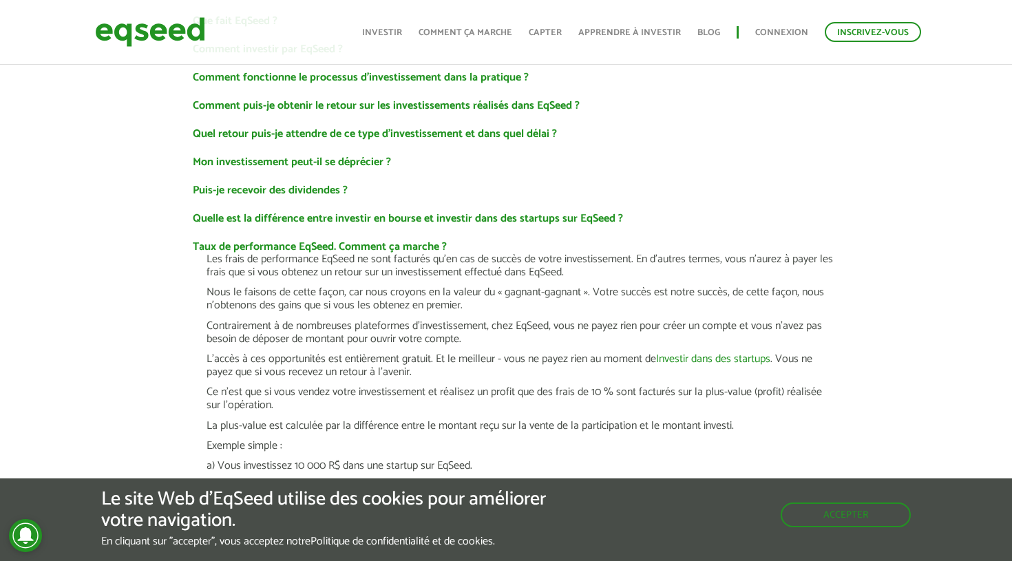
click at [333, 221] on link "Quelle est la différence entre investir en bourse et investir dans des startups…" at bounding box center [408, 218] width 430 height 11
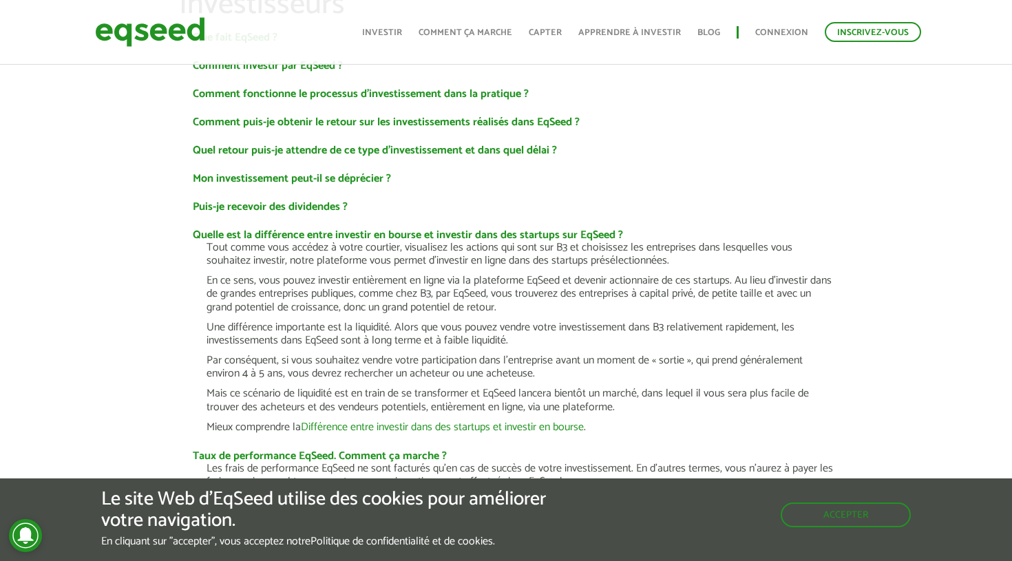
scroll to position [167, 0]
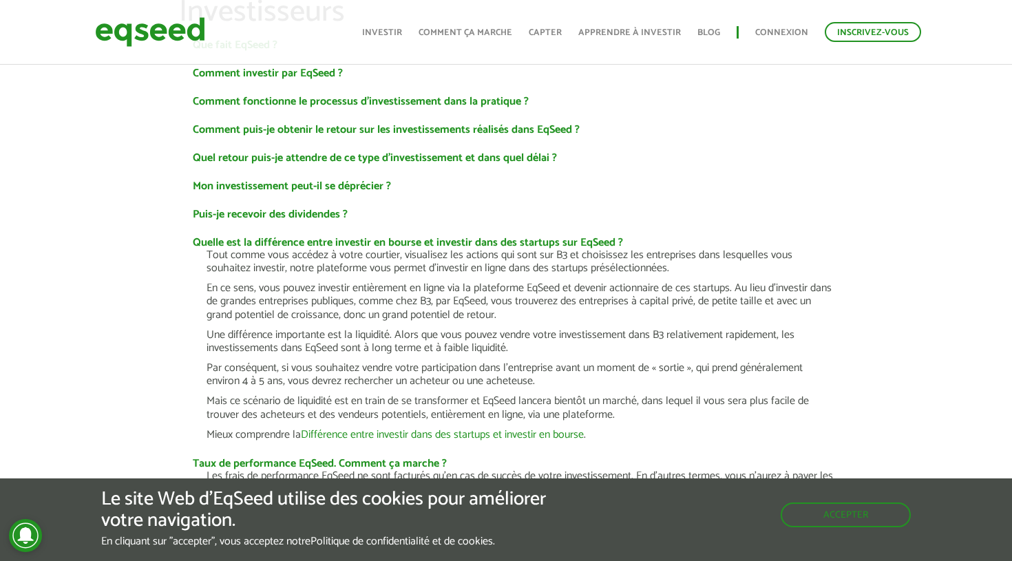
click at [304, 216] on link "Puis-je recevoir des dividendes ?" at bounding box center [270, 214] width 155 height 11
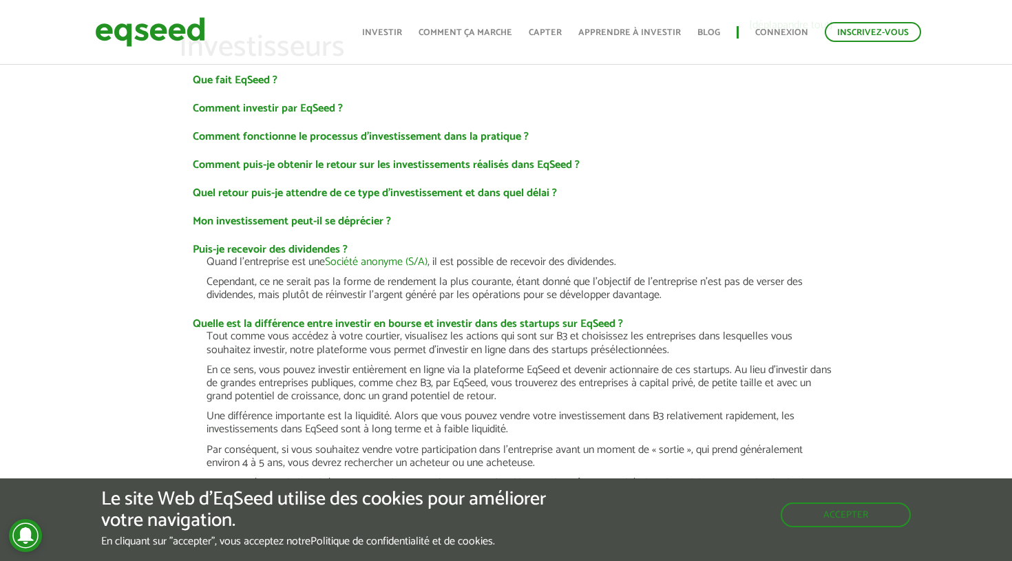
scroll to position [120, 0]
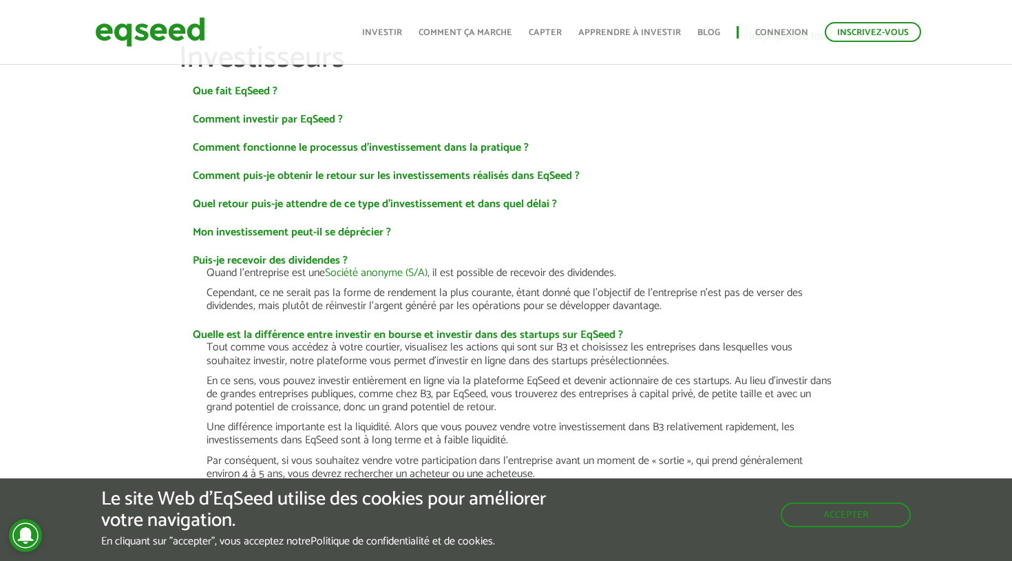
click at [271, 205] on link "Quel retour puis-je attendre de ce type d'investissement et dans quel délai ?" at bounding box center [375, 204] width 364 height 11
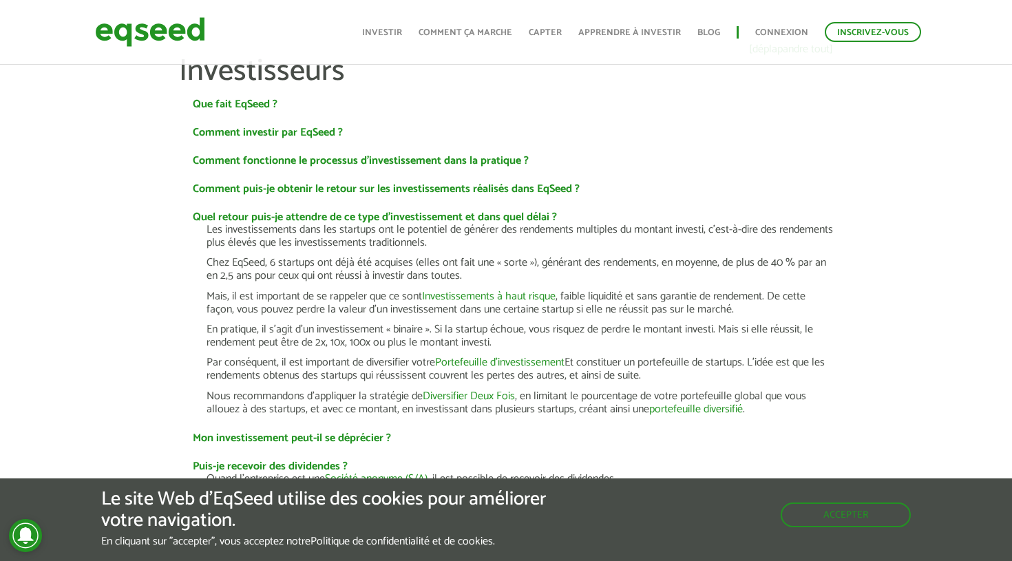
scroll to position [91, 0]
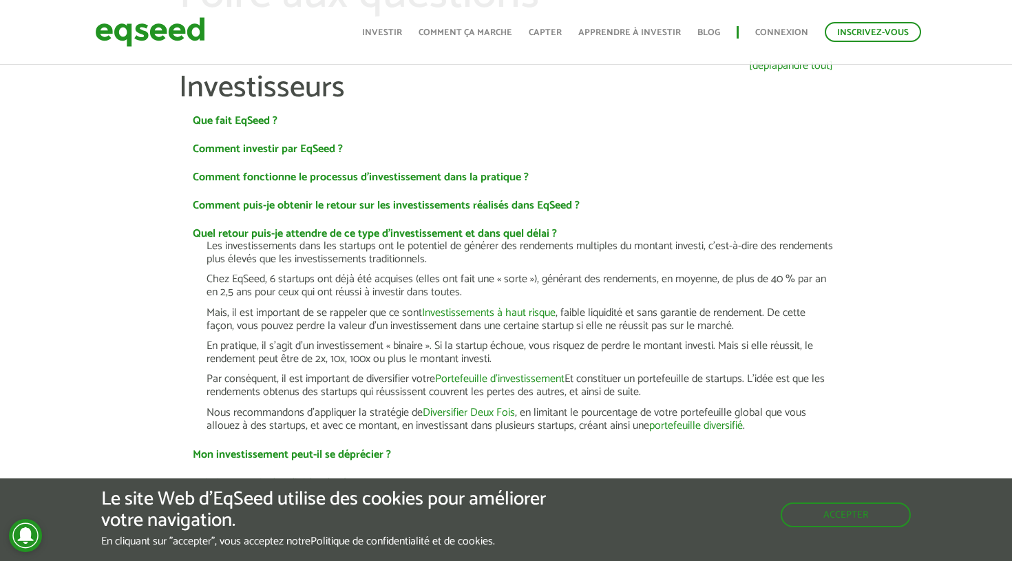
click at [271, 204] on link "Comment puis-je obtenir le retour sur les investissements réalisés dans EqSeed ?" at bounding box center [386, 205] width 387 height 11
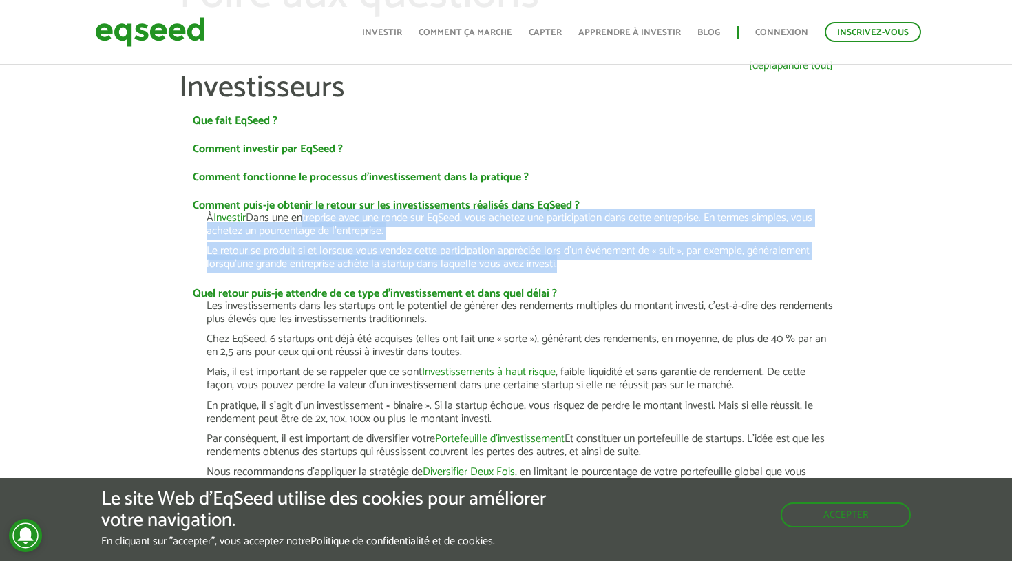
drag, startPoint x: 568, startPoint y: 254, endPoint x: 305, endPoint y: 217, distance: 265.4
click at [305, 217] on div "À Investir Dans une entreprise avec une ronde sur EqSeed, vous achetez une part…" at bounding box center [519, 241] width 626 height 60
click at [313, 172] on link "Comment fonctionne le processus d'investissement dans la pratique ?" at bounding box center [361, 177] width 336 height 11
